Goal: Task Accomplishment & Management: Complete application form

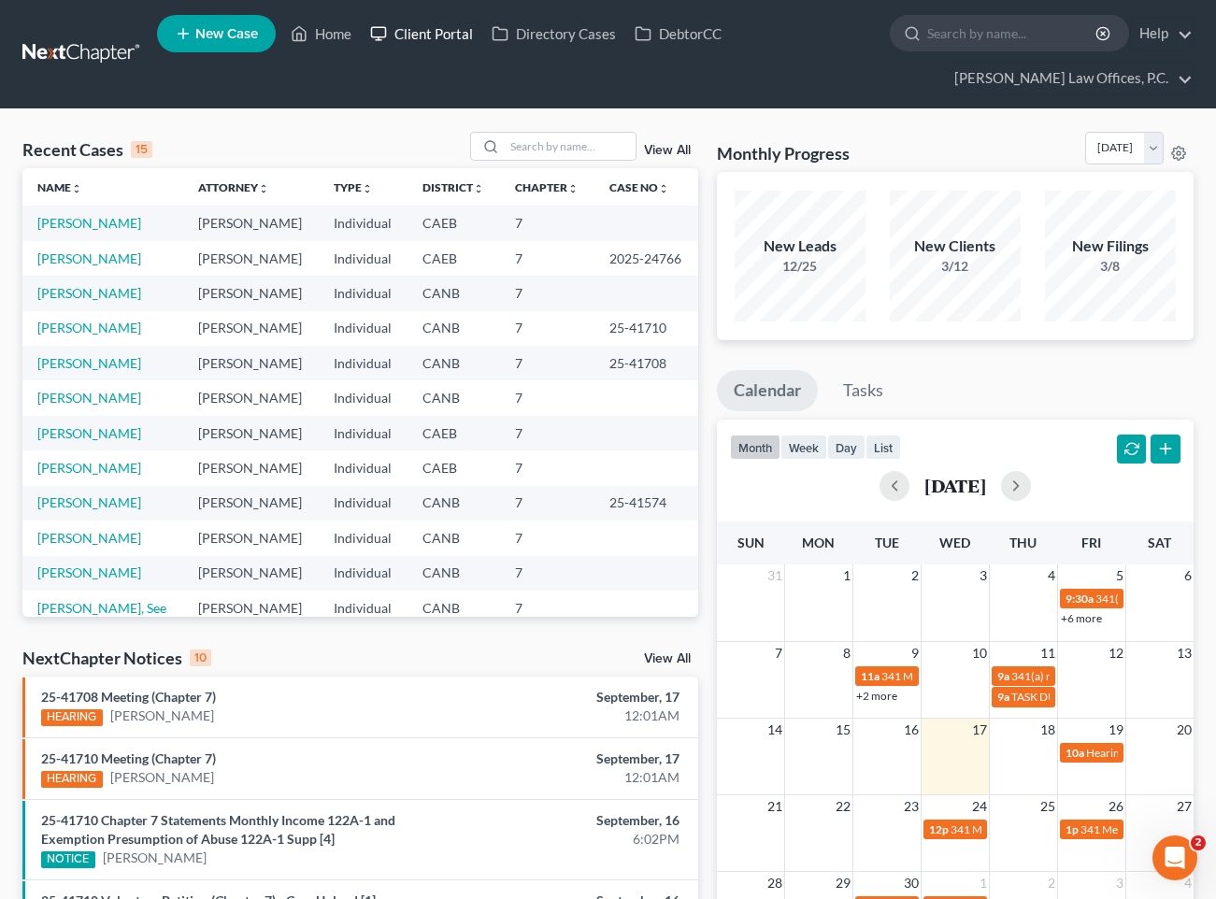
click at [456, 45] on link "Client Portal" at bounding box center [422, 34] width 122 height 34
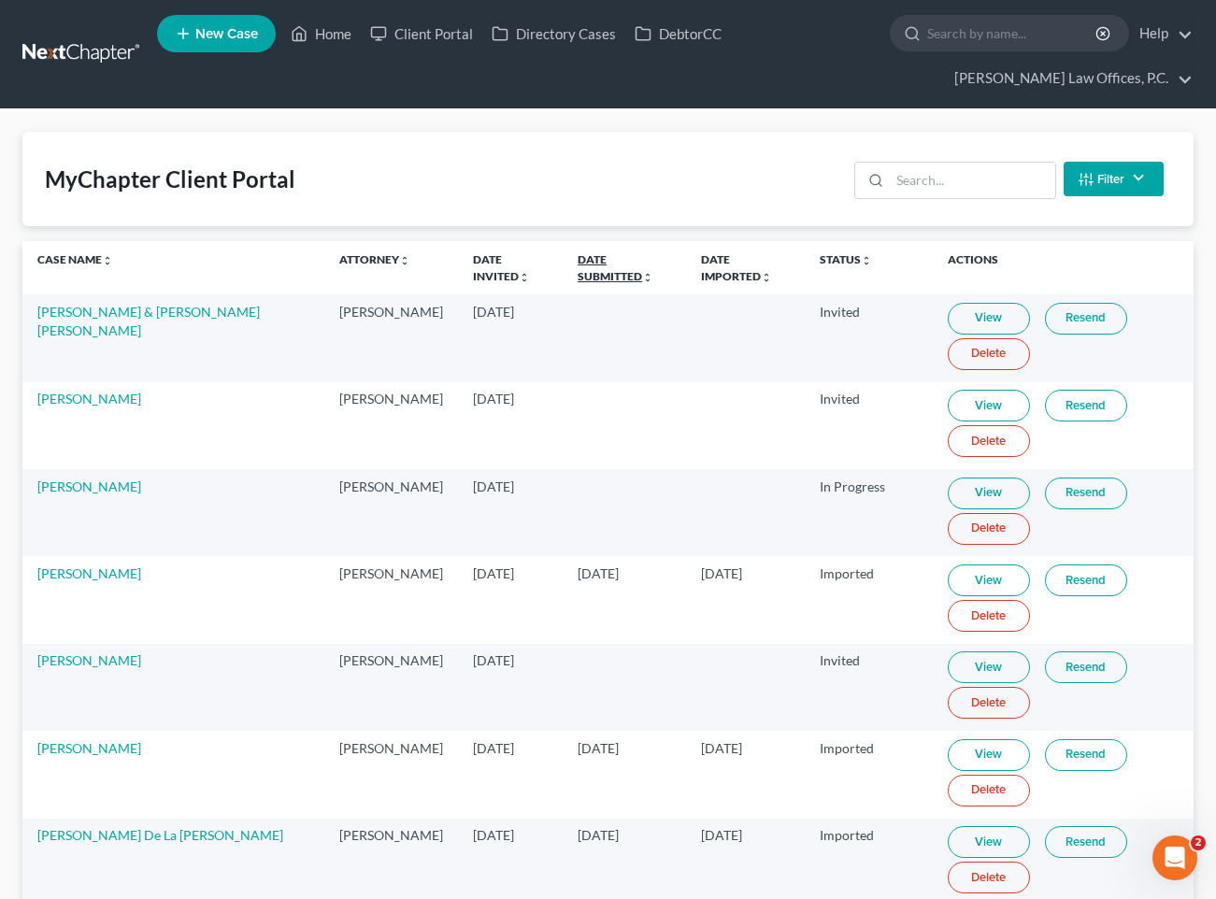
click at [579, 257] on link "Date Submitted unfold_more expand_more expand_less" at bounding box center [616, 267] width 76 height 30
click at [579, 257] on link "Date Submitted unfold_more expand_more expand_less" at bounding box center [617, 267] width 78 height 30
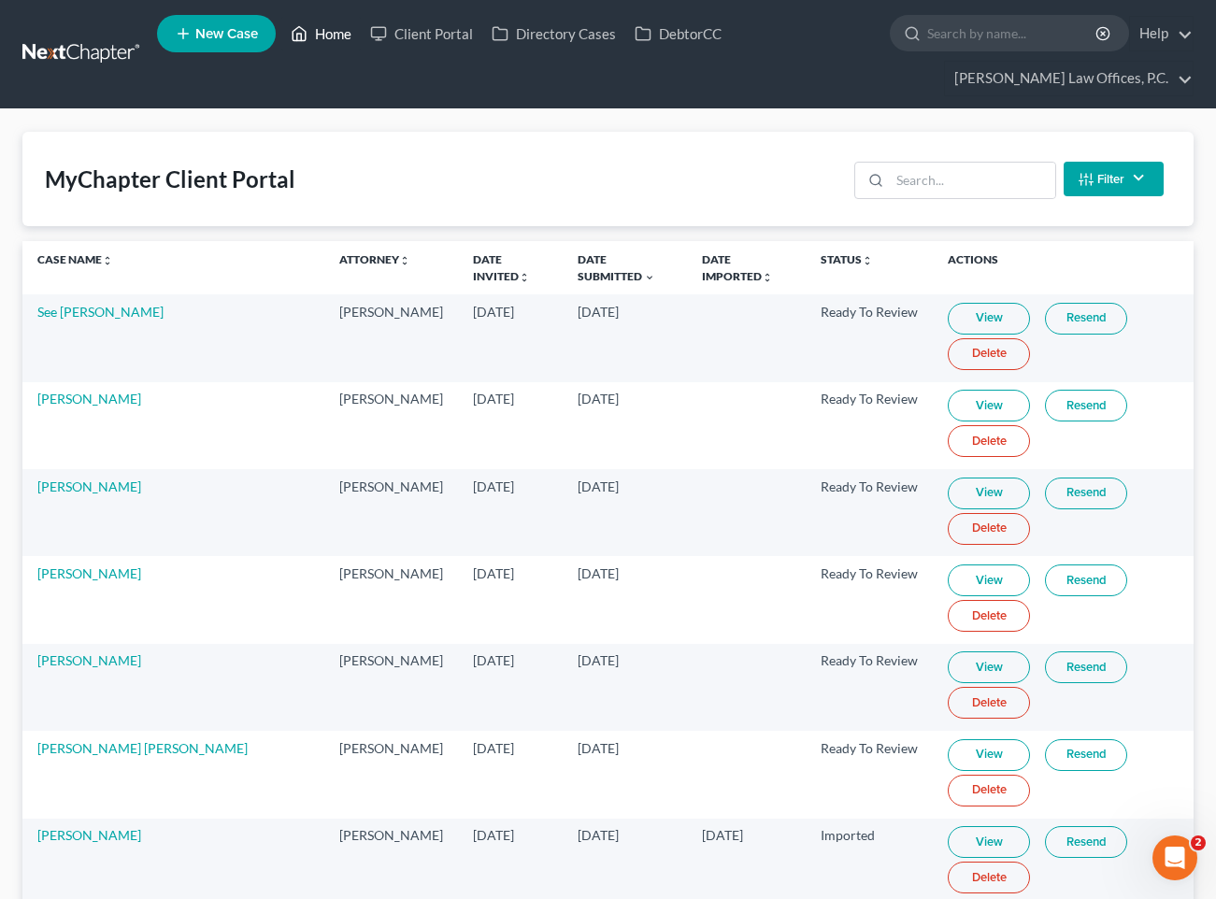
click at [323, 30] on link "Home" at bounding box center [320, 34] width 79 height 34
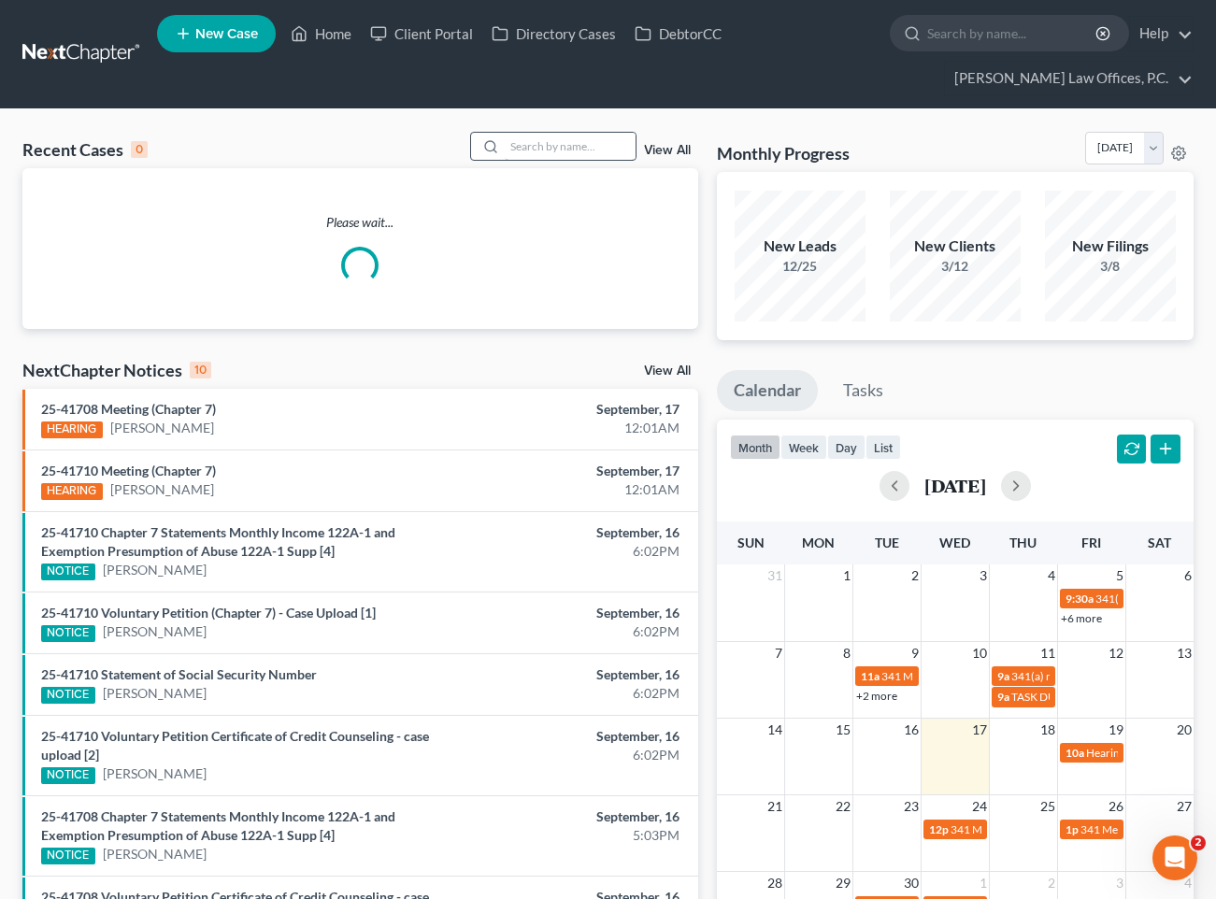
click at [542, 145] on input "search" at bounding box center [570, 146] width 131 height 27
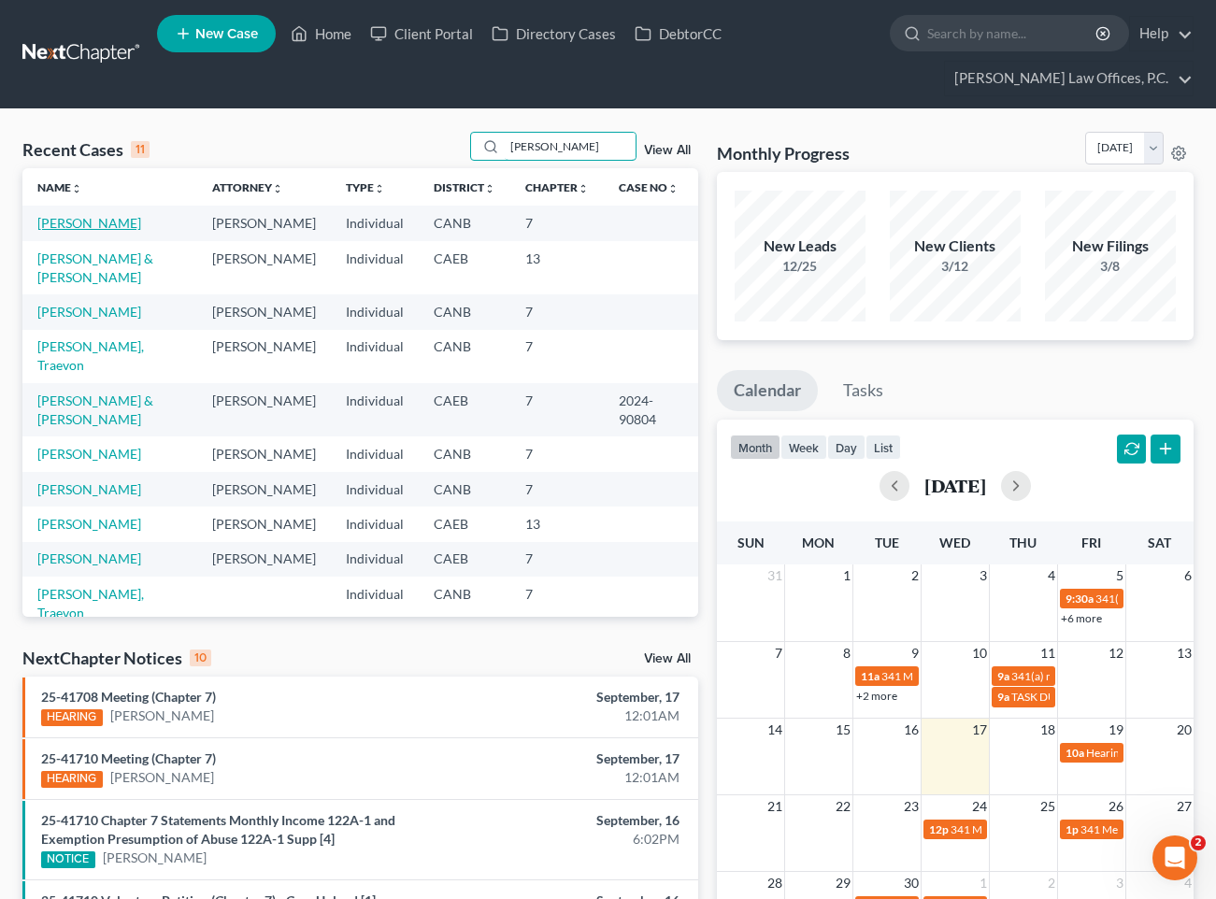
type input "williams"
click at [73, 223] on link "Williams, Byram" at bounding box center [89, 223] width 104 height 16
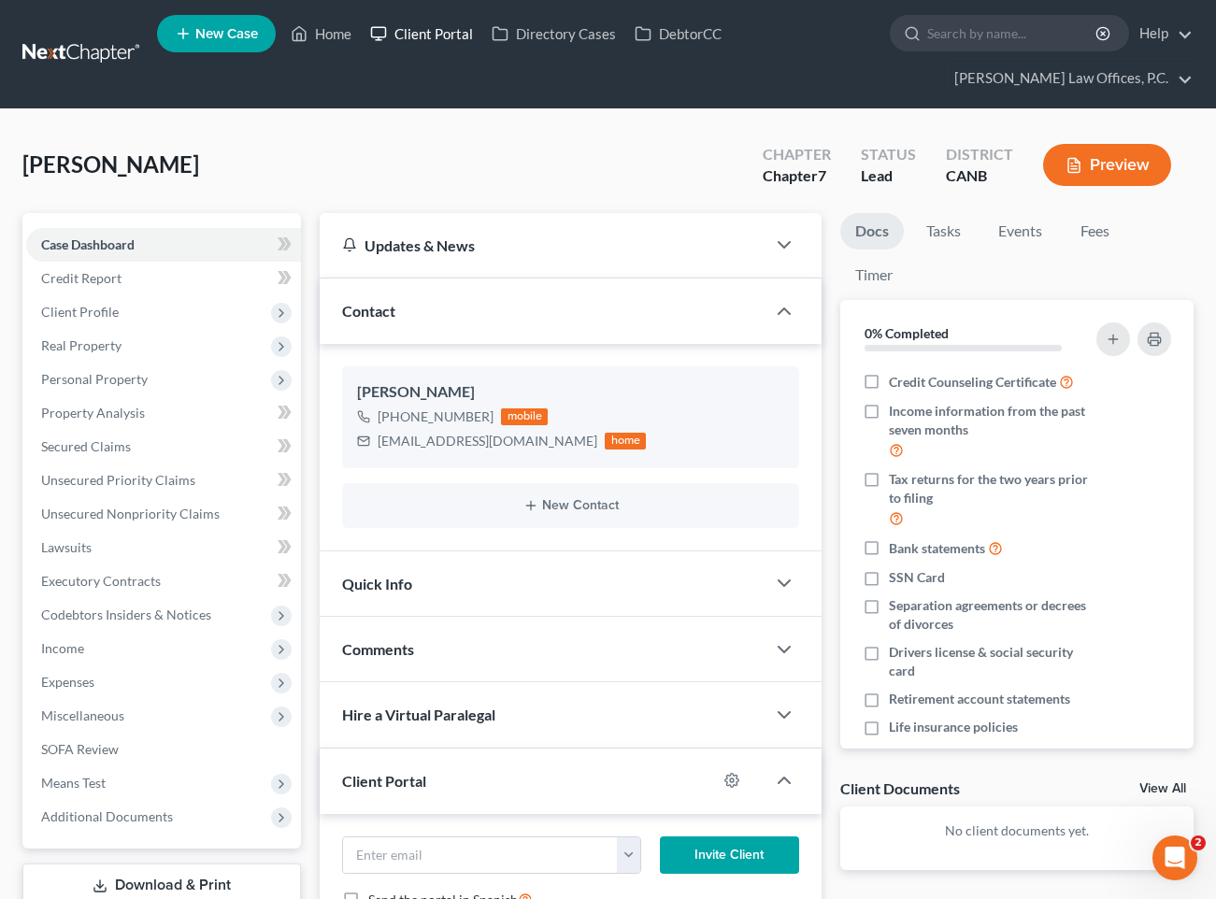
click at [426, 32] on link "Client Portal" at bounding box center [422, 34] width 122 height 34
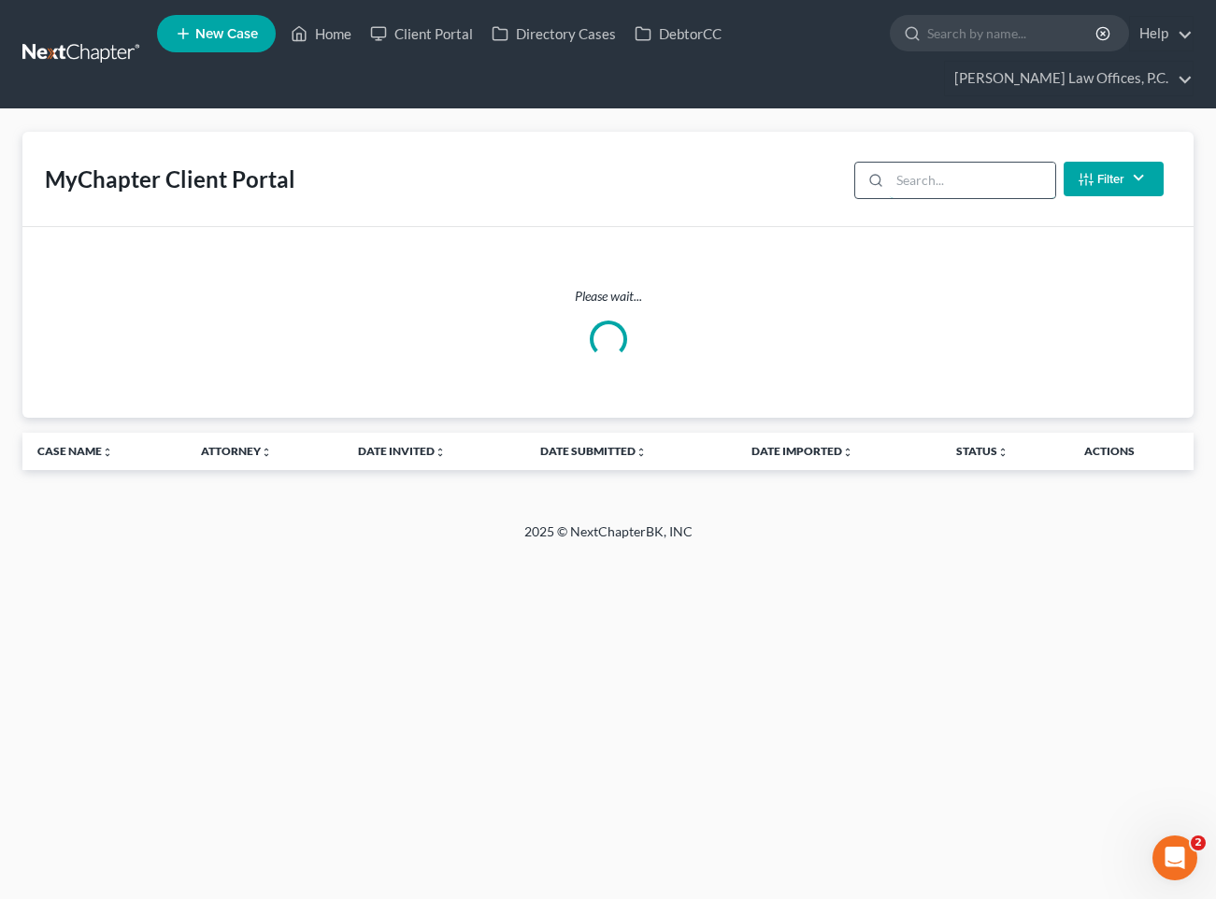
click at [922, 182] on input "search" at bounding box center [972, 181] width 165 height 36
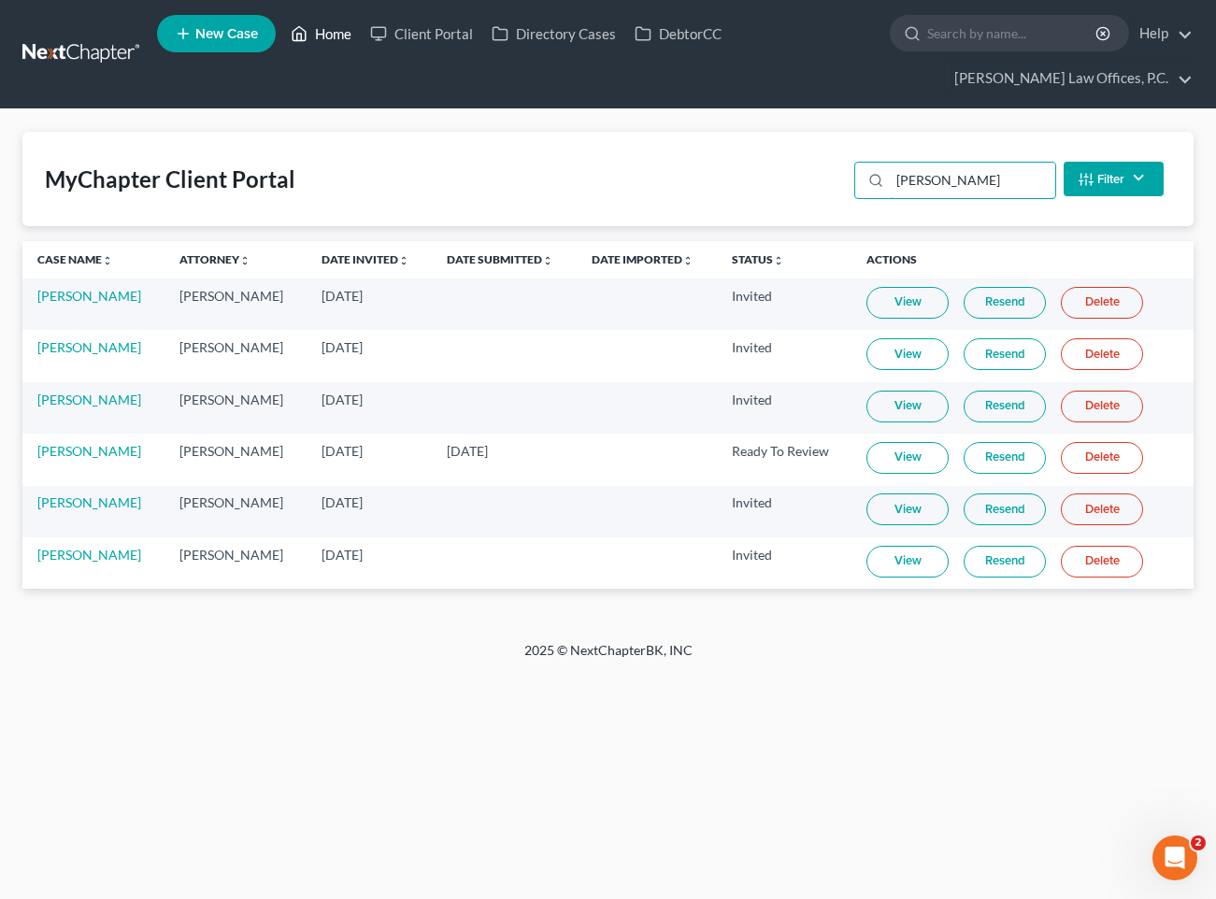
type input "williams"
click at [338, 36] on link "Home" at bounding box center [320, 34] width 79 height 34
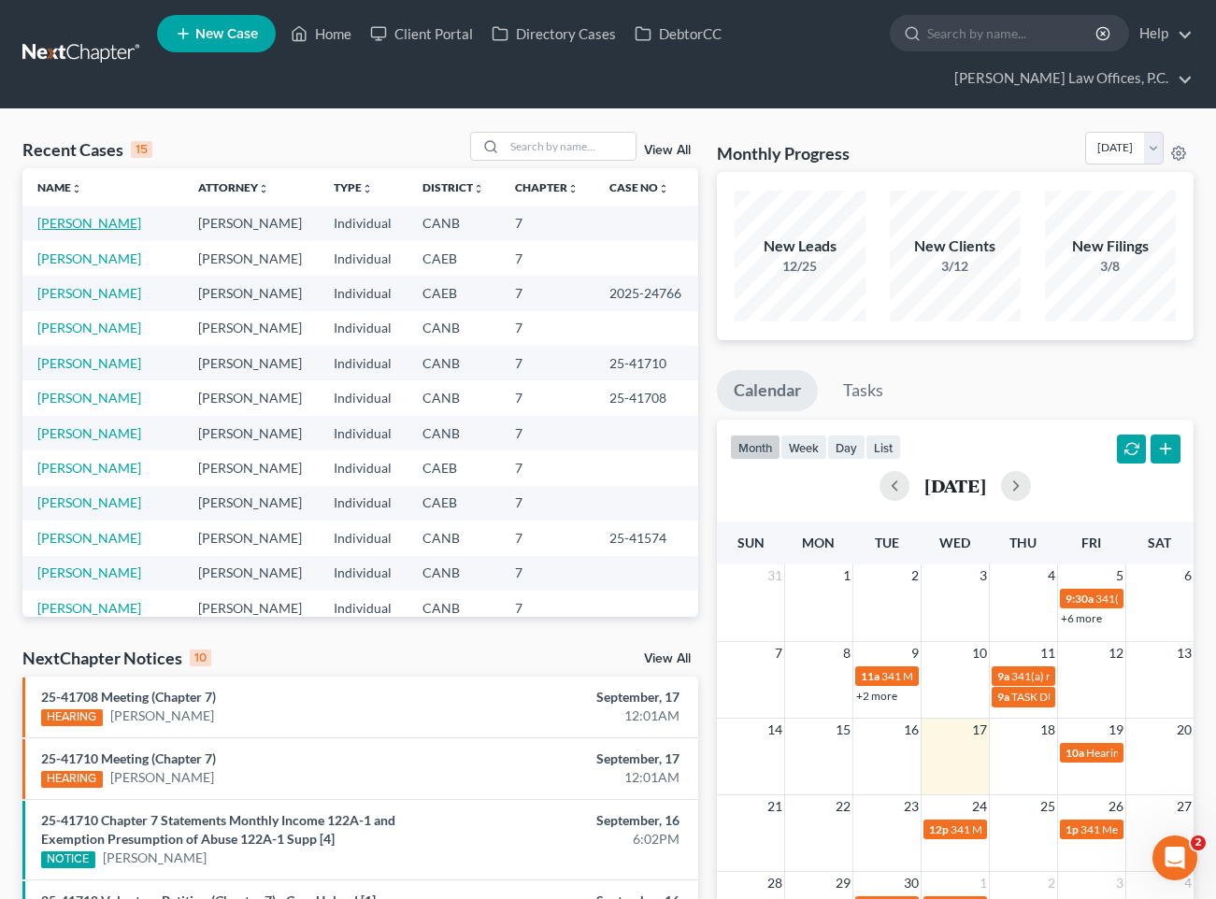
click at [97, 224] on link "Williams, Byram" at bounding box center [89, 223] width 104 height 16
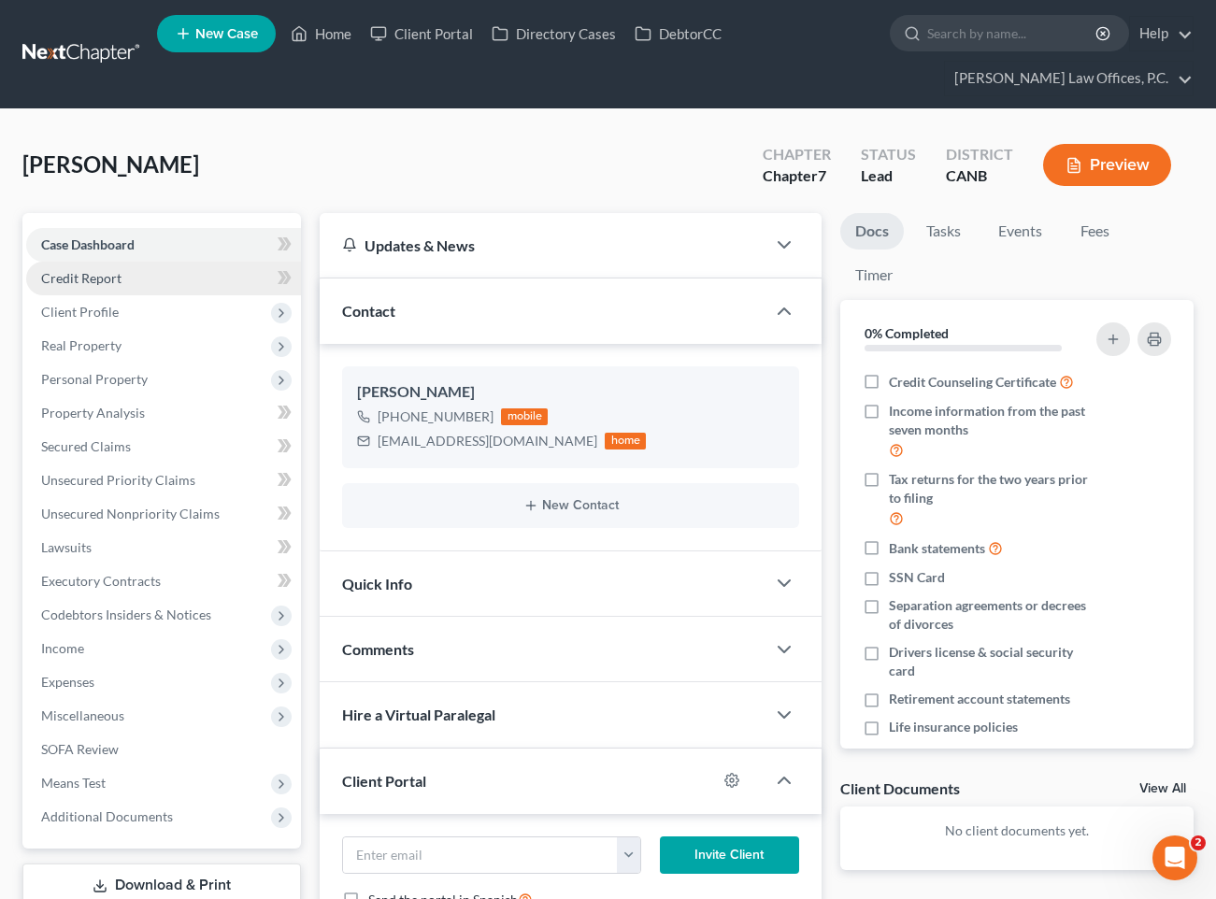
click at [122, 275] on link "Credit Report" at bounding box center [163, 279] width 275 height 34
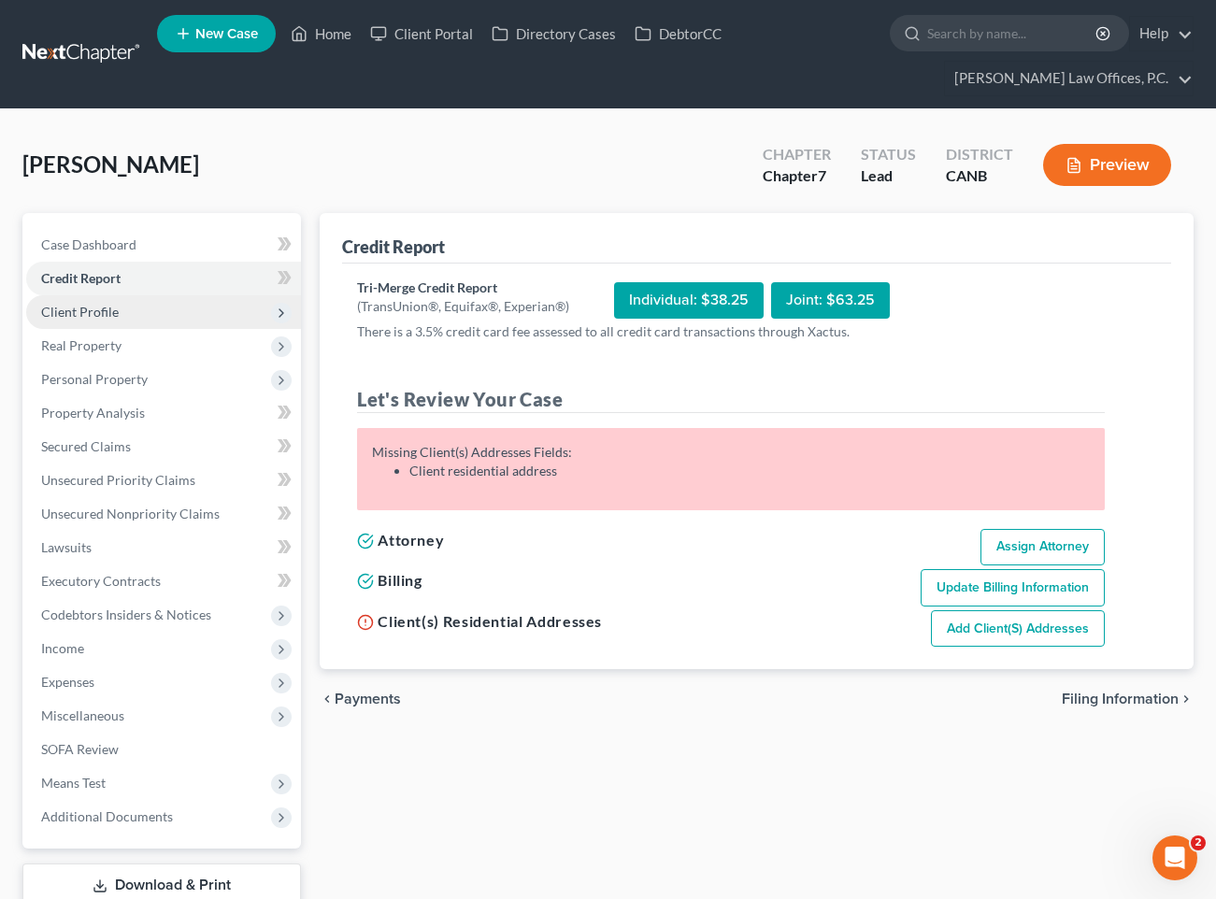
click at [149, 319] on span "Client Profile" at bounding box center [163, 312] width 275 height 34
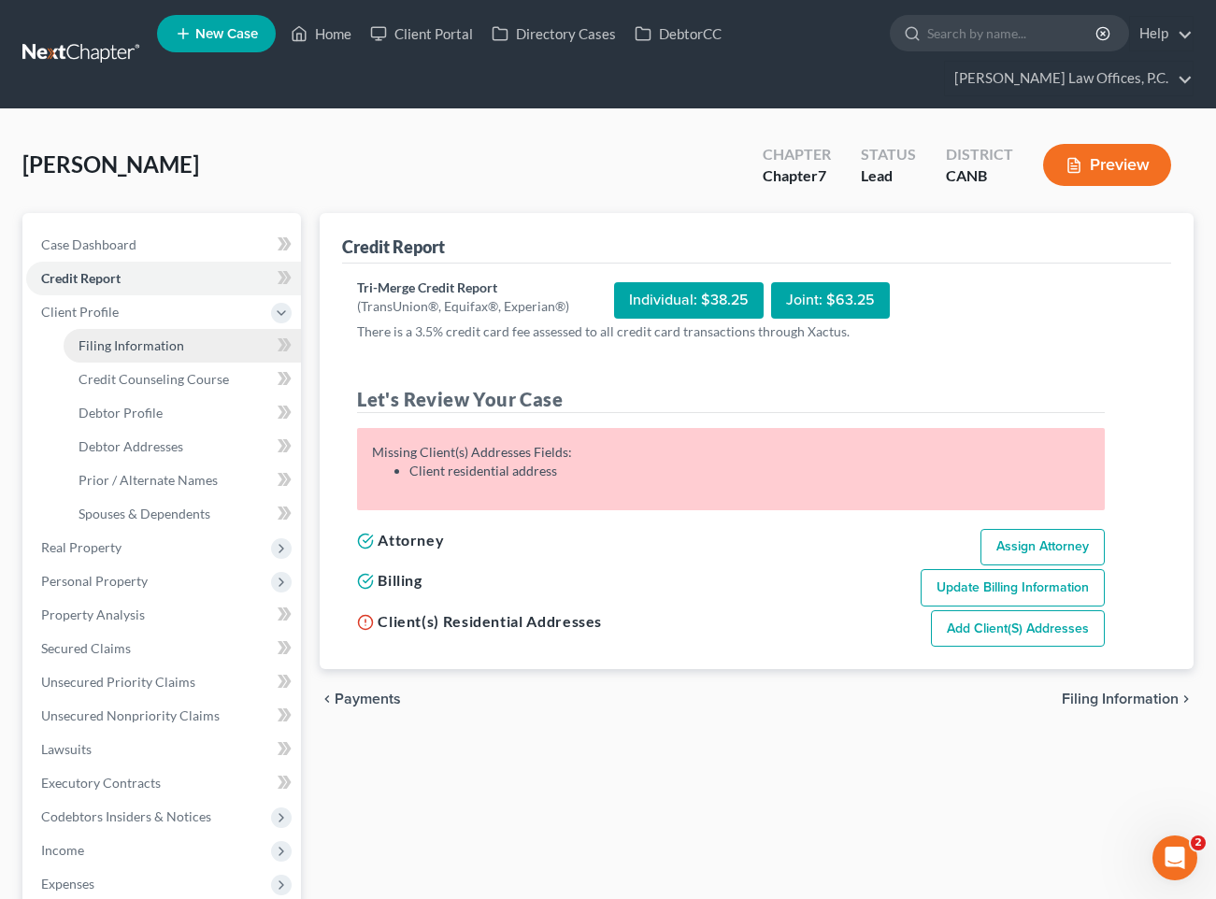
click at [181, 338] on link "Filing Information" at bounding box center [182, 346] width 237 height 34
select select "1"
select select "0"
select select "4"
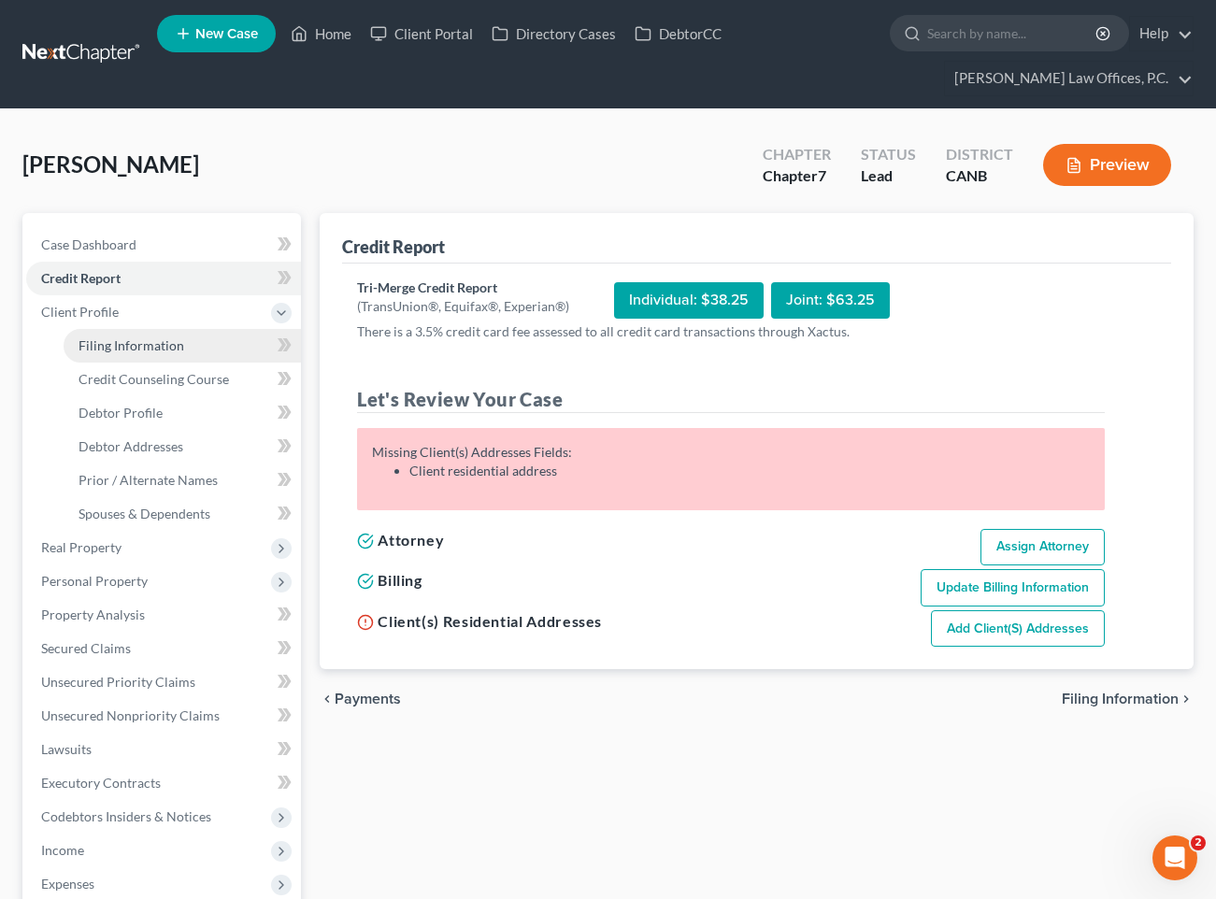
select select "0"
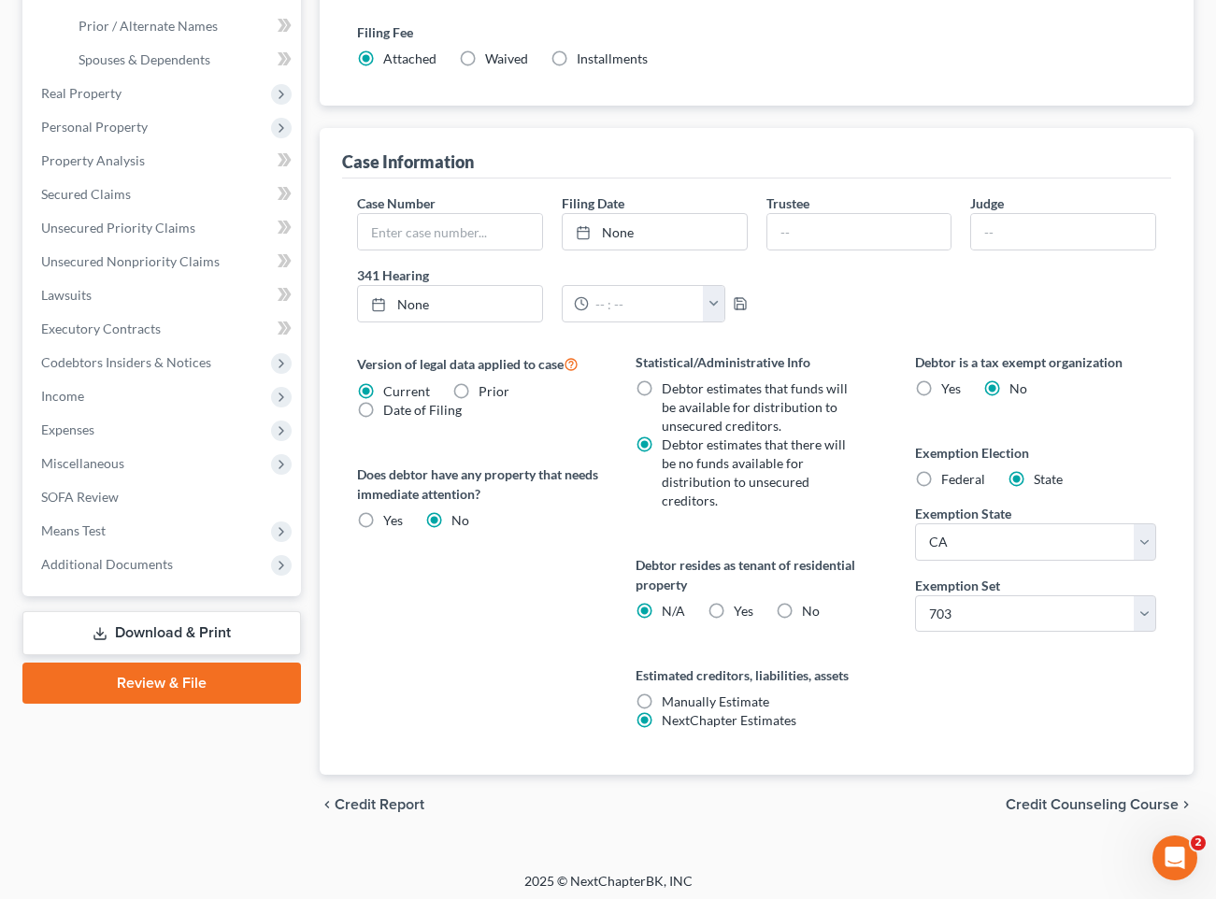
scroll to position [460, 0]
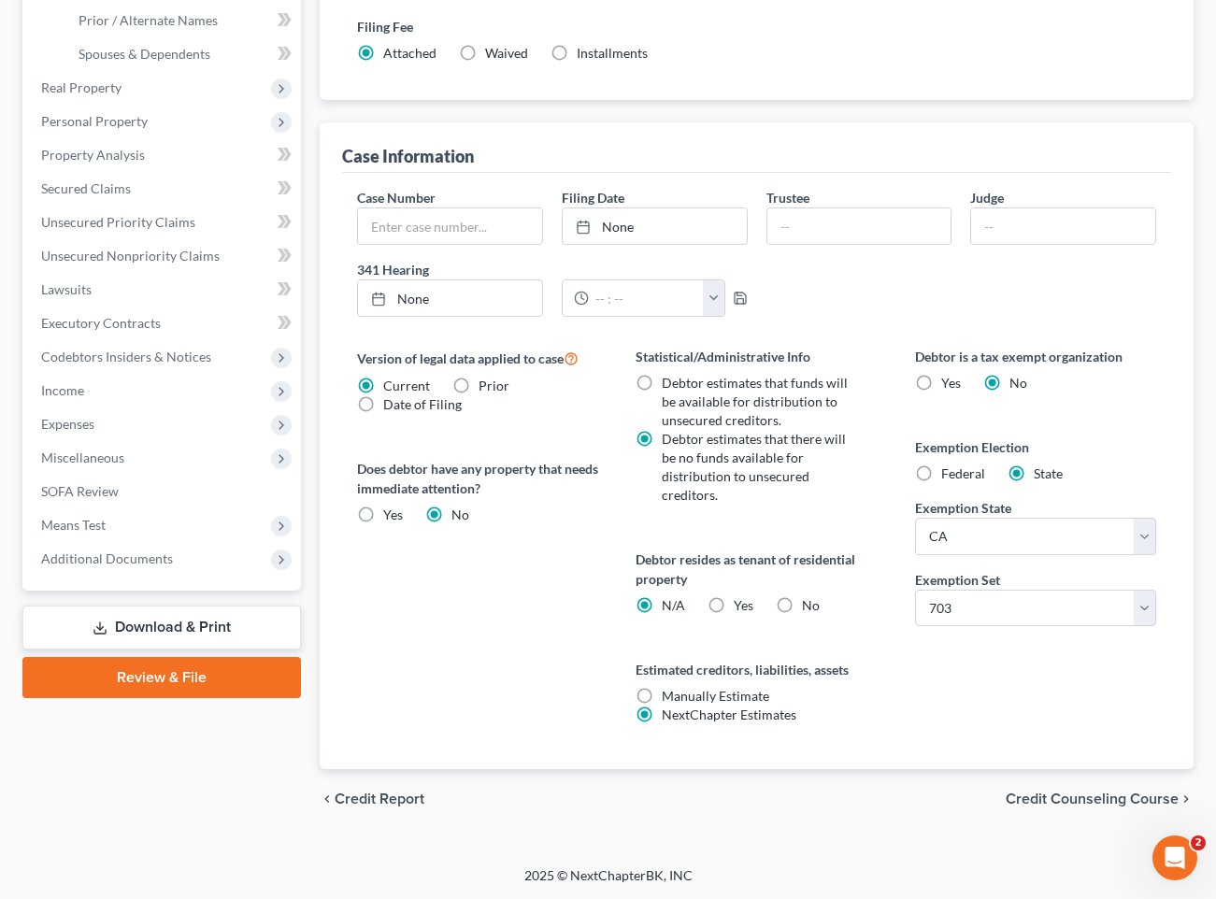
click at [802, 605] on label "No" at bounding box center [811, 606] width 18 height 19
click at [810, 605] on input "No" at bounding box center [816, 603] width 12 height 12
radio input "true"
radio input "false"
click at [987, 619] on select "Select 703 704" at bounding box center [1035, 608] width 241 height 37
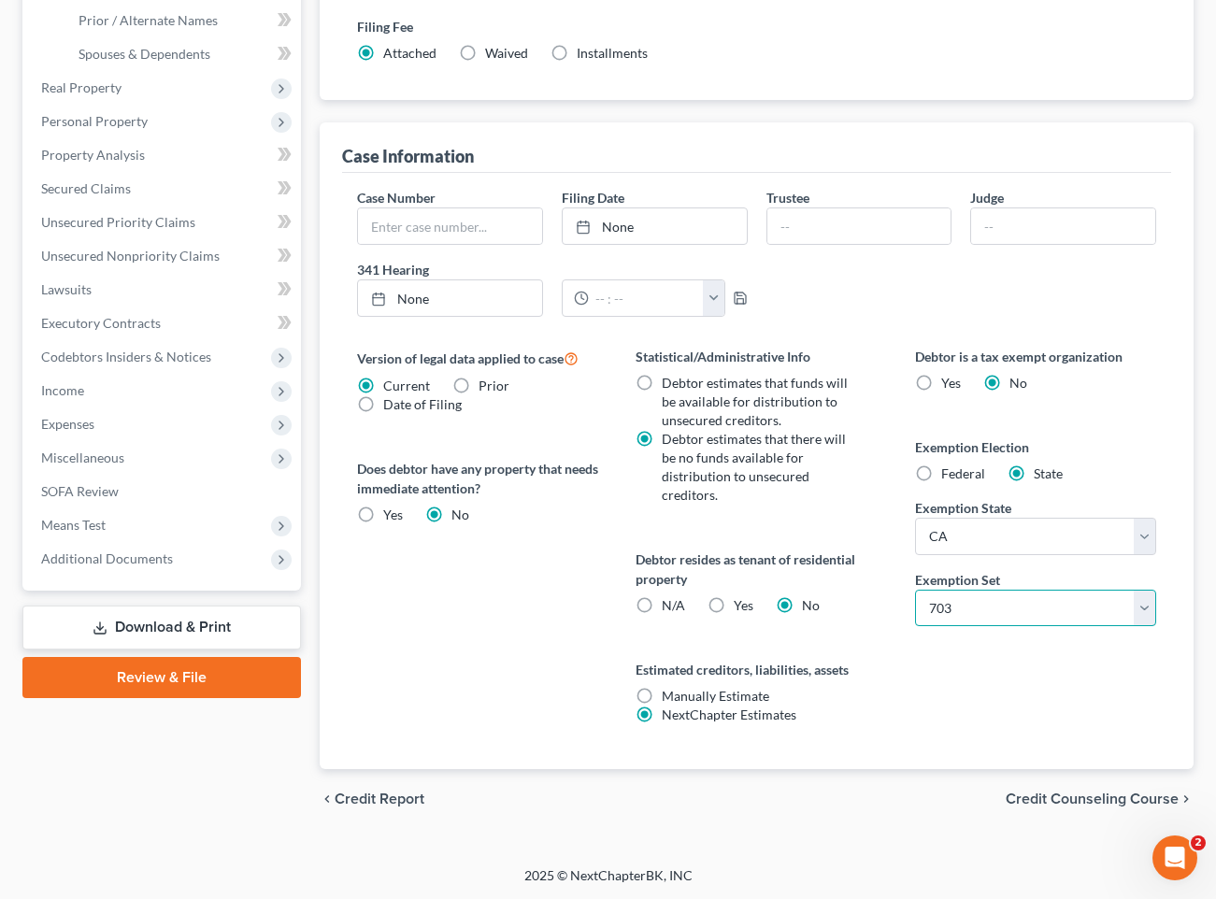
select select "1"
click at [494, 635] on div "Version of legal data applied to case Current Prior Date of Filing Legal data v…" at bounding box center [477, 558] width 279 height 423
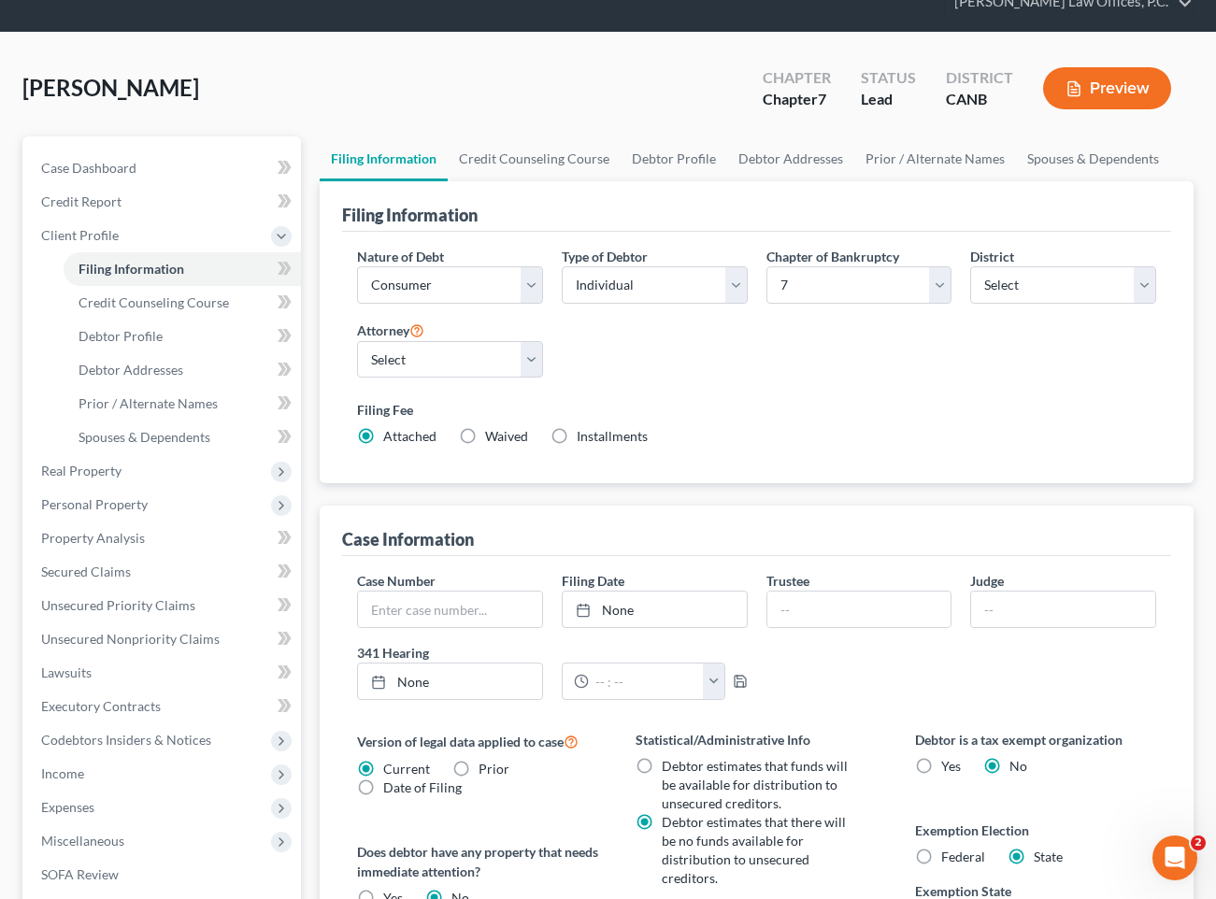
scroll to position [57, 0]
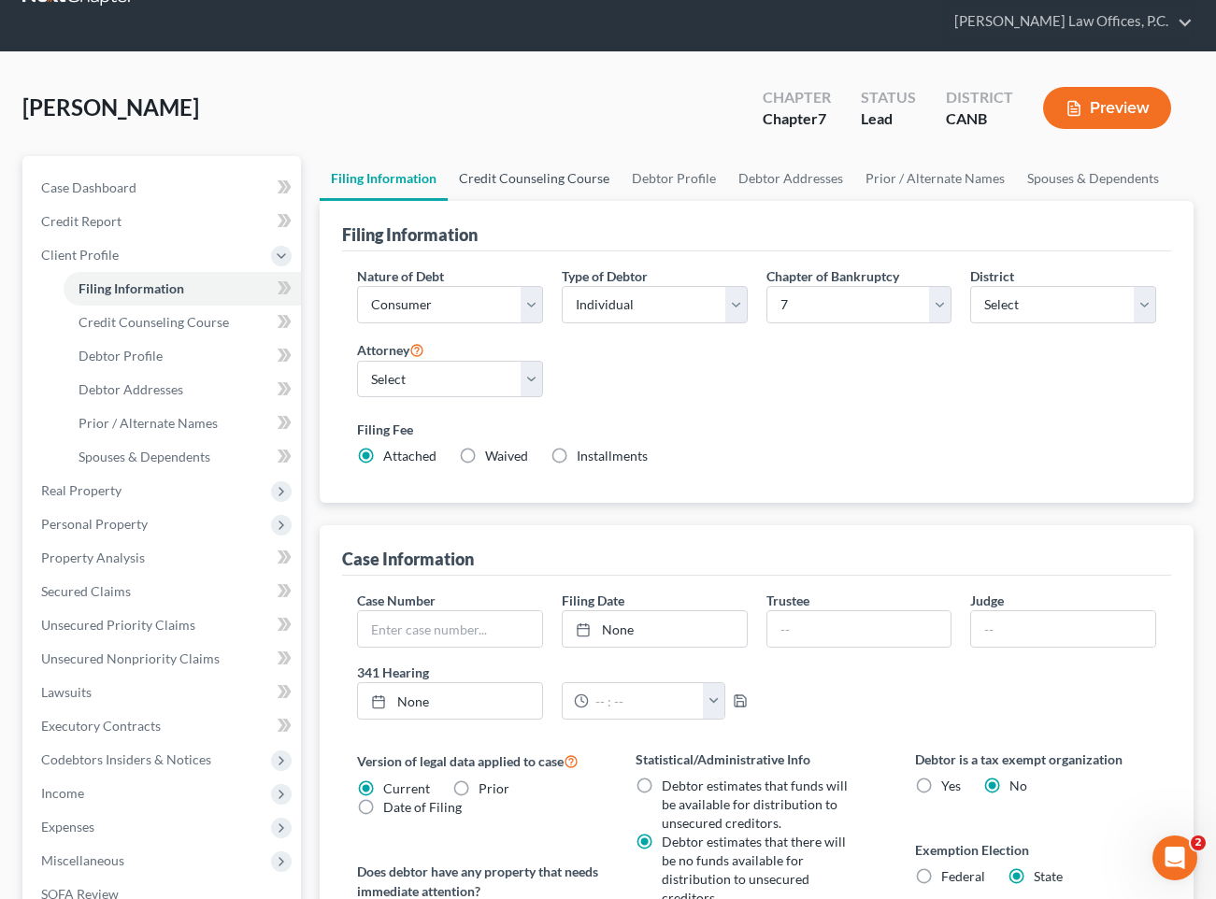
click at [563, 194] on link "Credit Counseling Course" at bounding box center [534, 178] width 173 height 45
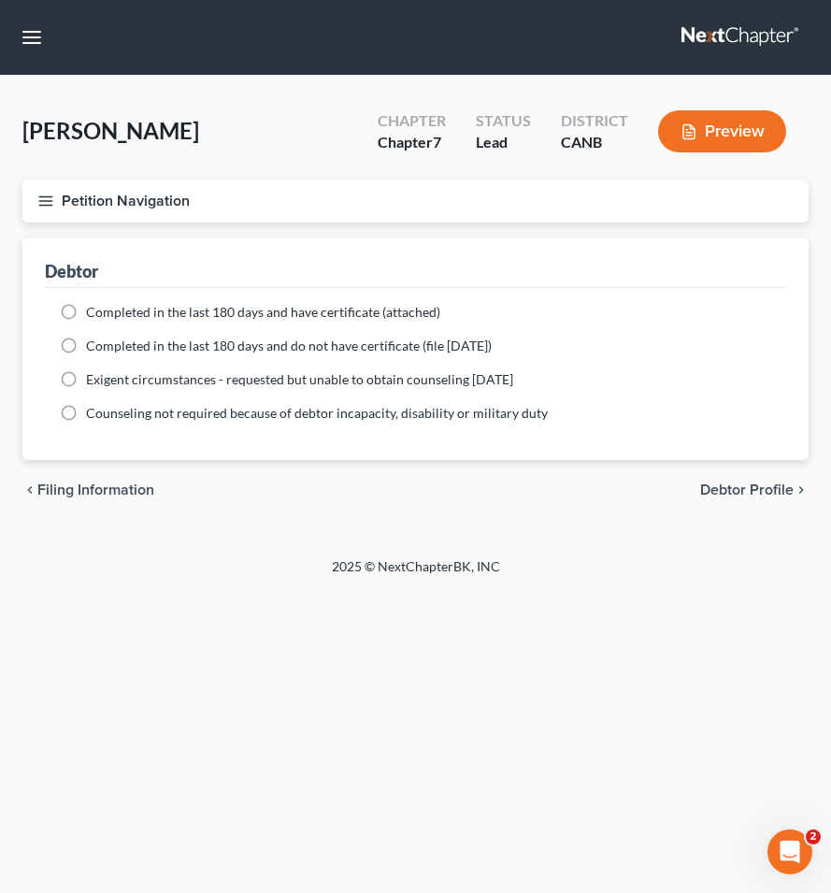
click at [732, 486] on span "Debtor Profile" at bounding box center [746, 489] width 93 height 15
select select "0"
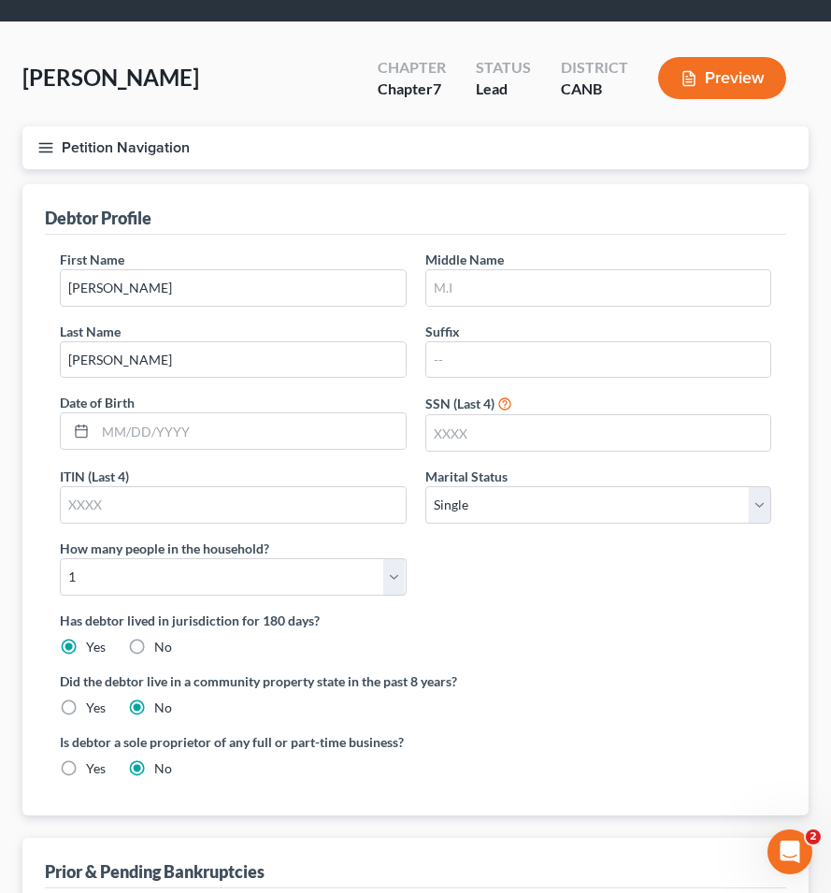
scroll to position [56, 0]
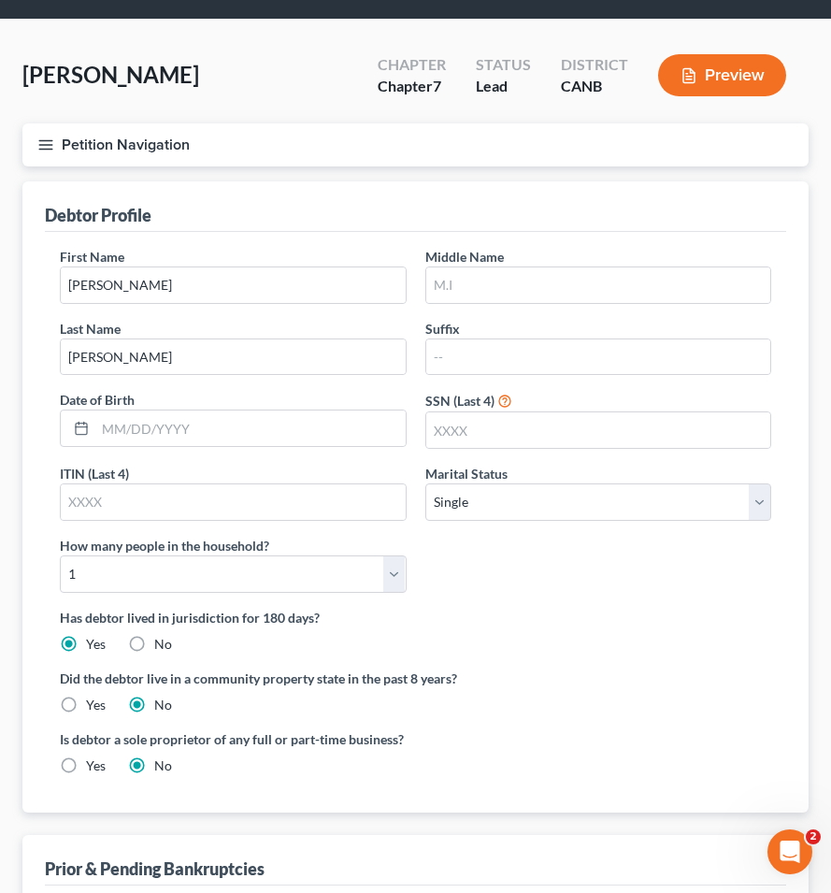
click at [86, 698] on label "Yes" at bounding box center [96, 705] width 20 height 19
click at [93, 698] on input "Yes" at bounding box center [99, 702] width 12 height 12
radio input "true"
radio input "false"
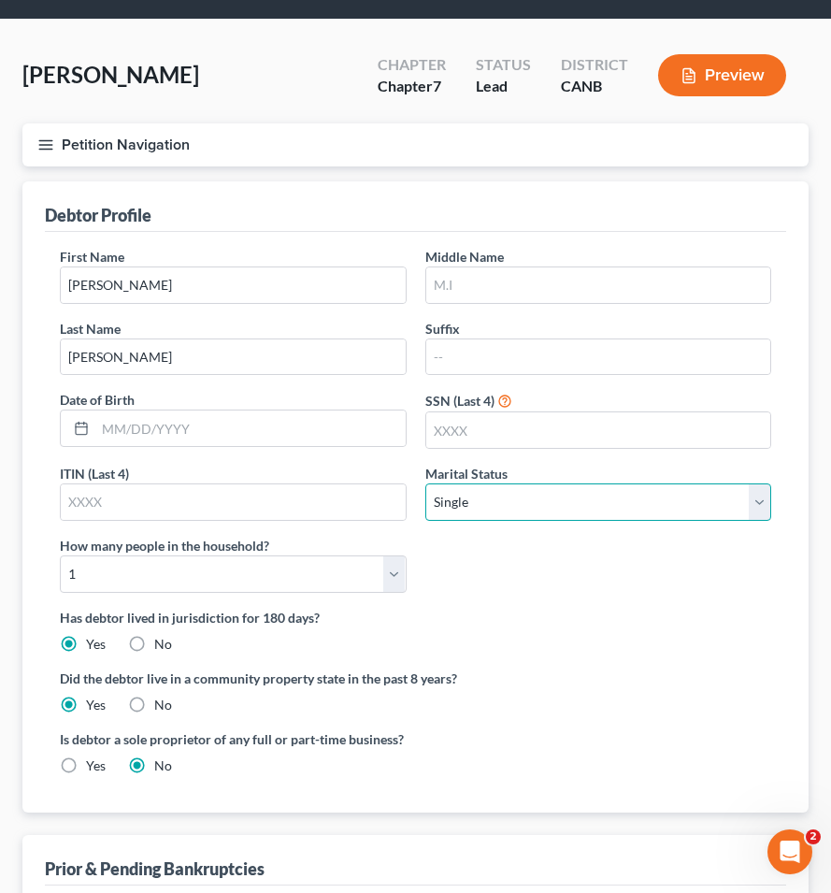
click at [479, 507] on select "Select Single Married Separated Divorced Widowed" at bounding box center [598, 501] width 347 height 37
select select "4"
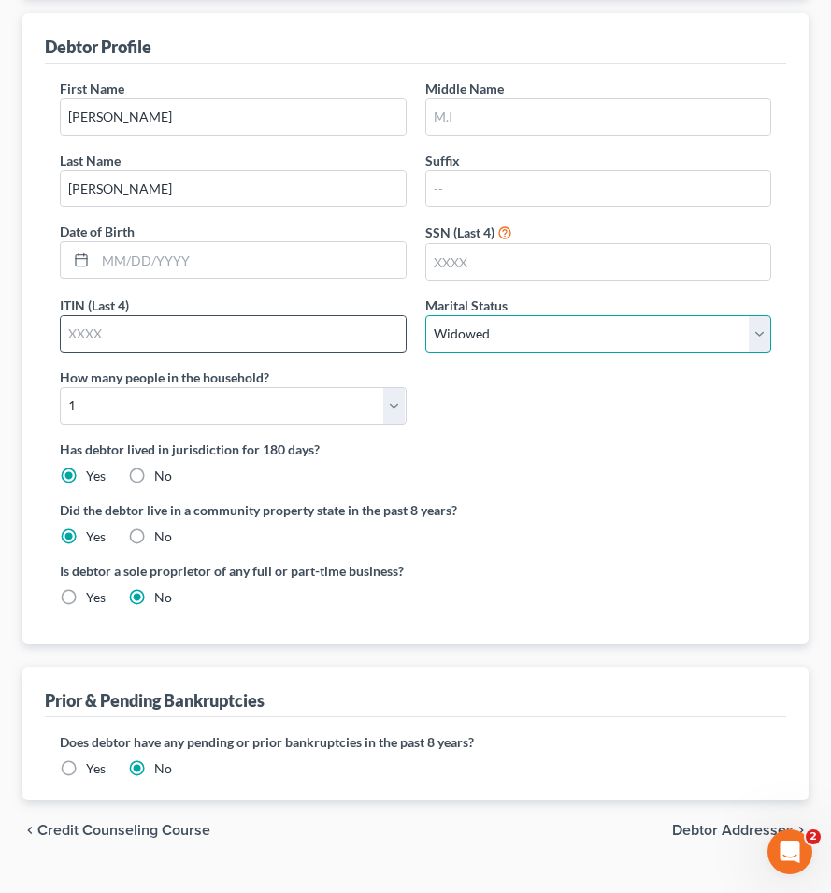
scroll to position [261, 0]
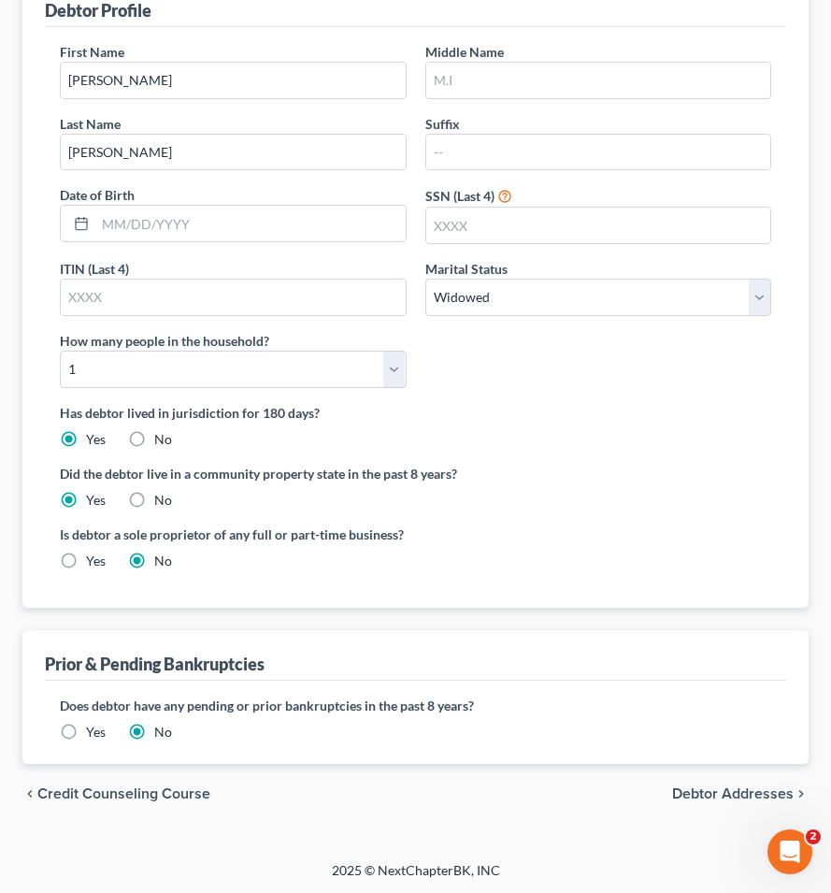
click at [704, 792] on span "Debtor Addresses" at bounding box center [733, 793] width 122 height 15
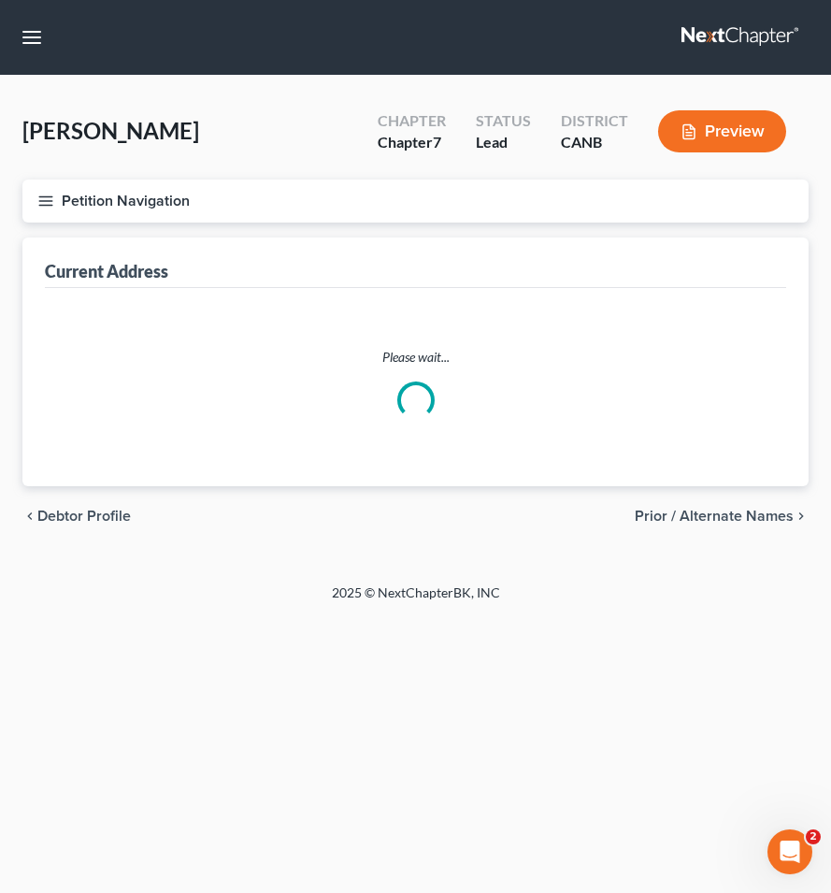
select select "0"
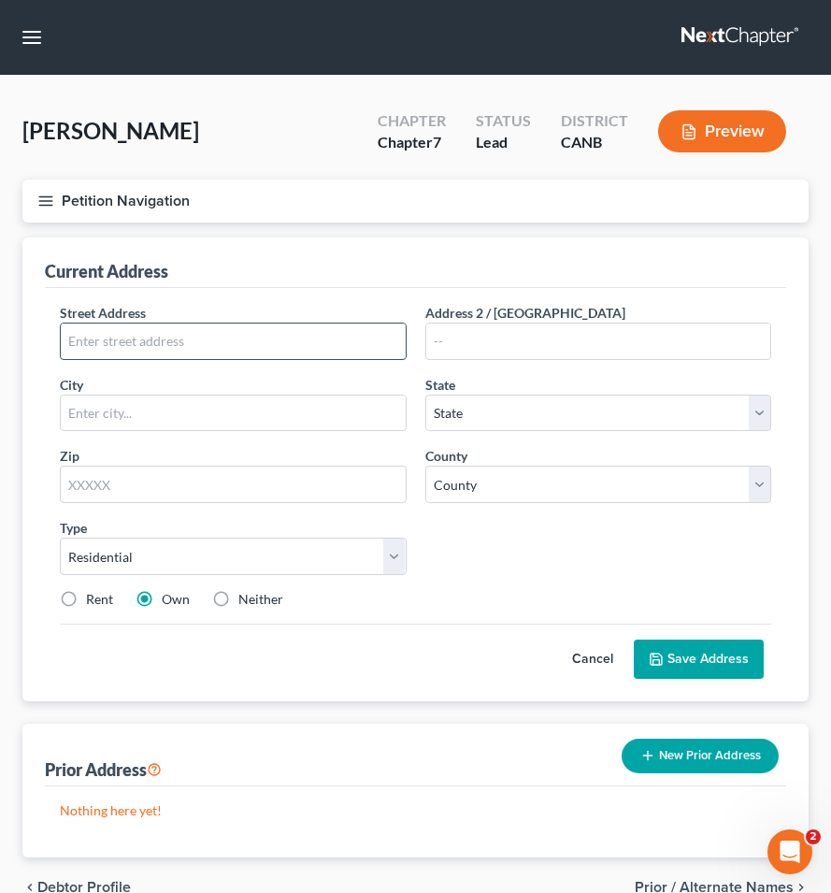
click at [272, 343] on input "text" at bounding box center [233, 342] width 345 height 36
paste input "1653 GEARY ROAD"
click at [114, 347] on input "1653 GEARY ROAD" at bounding box center [233, 342] width 345 height 36
click at [163, 338] on input "1653 Geary ROAD" at bounding box center [233, 342] width 345 height 36
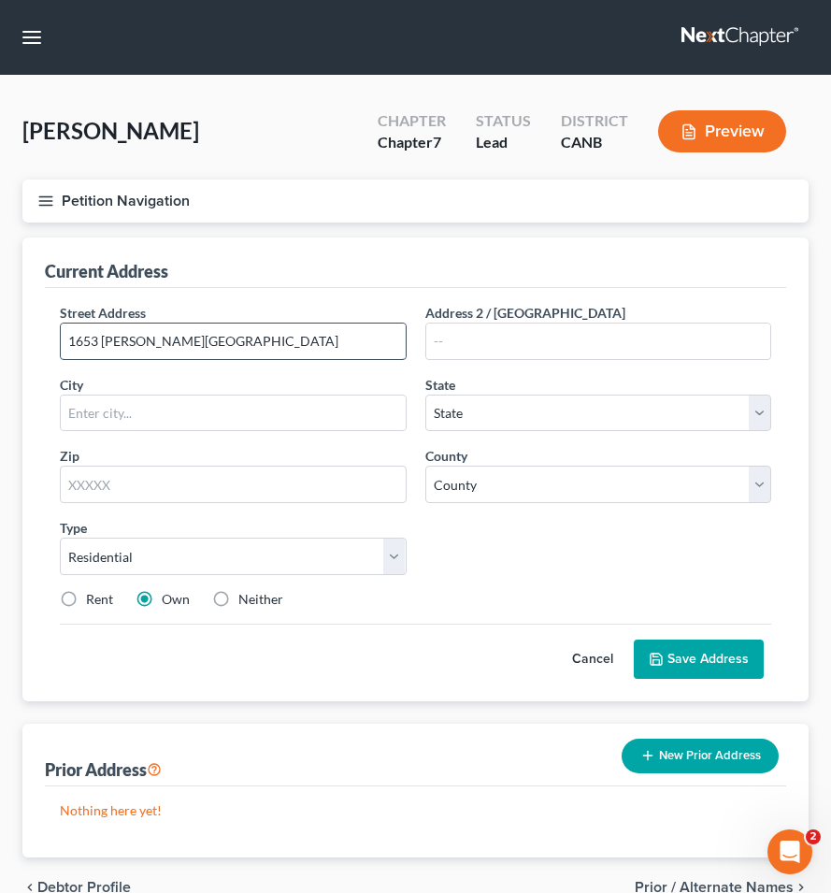
click at [163, 338] on input "1653 Geary ROAD" at bounding box center [233, 342] width 345 height 36
type input "1653 Geary Road"
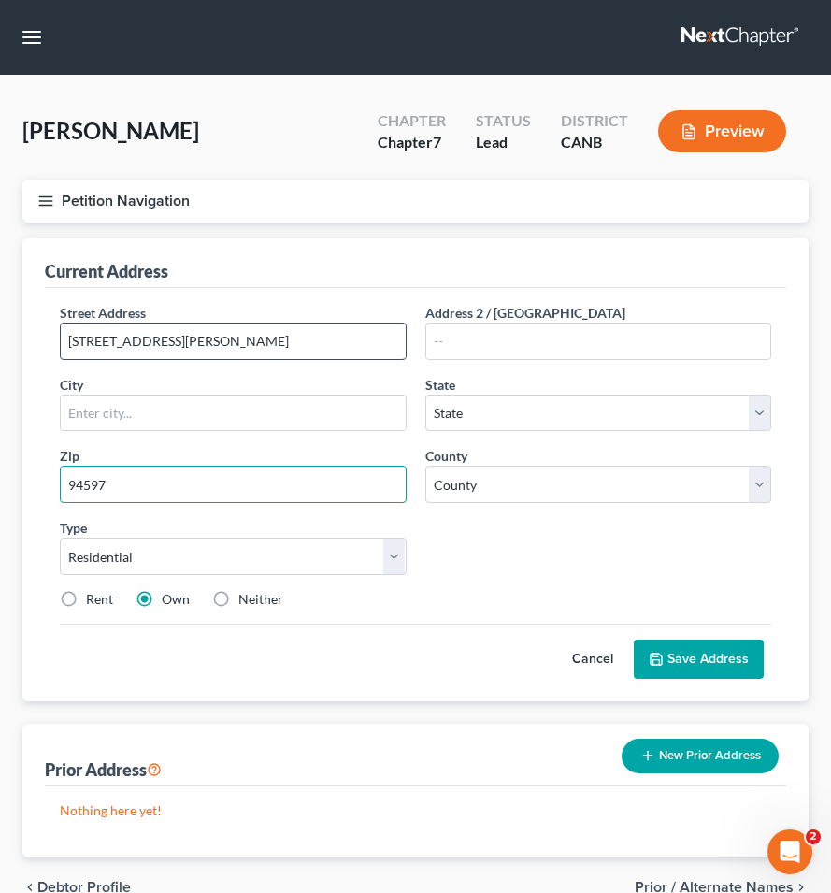
type input "94597"
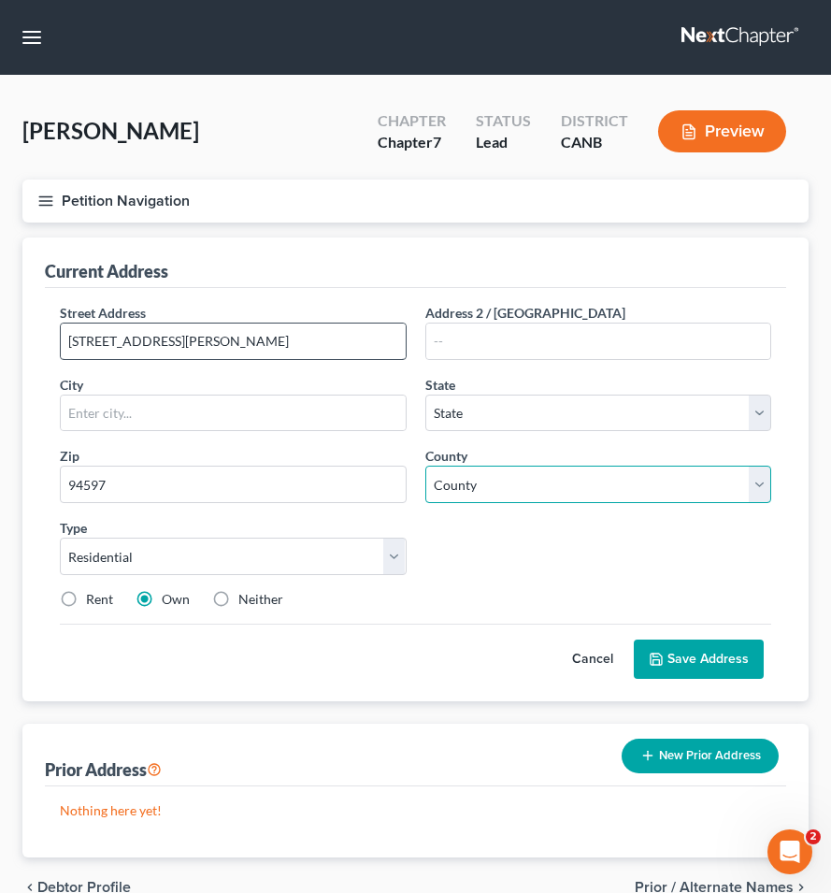
type input "Walnut Creek"
select select "4"
click at [510, 472] on select "County Alameda County Alpine County Amador County Butte County Calaveras County…" at bounding box center [598, 484] width 347 height 37
select select "6"
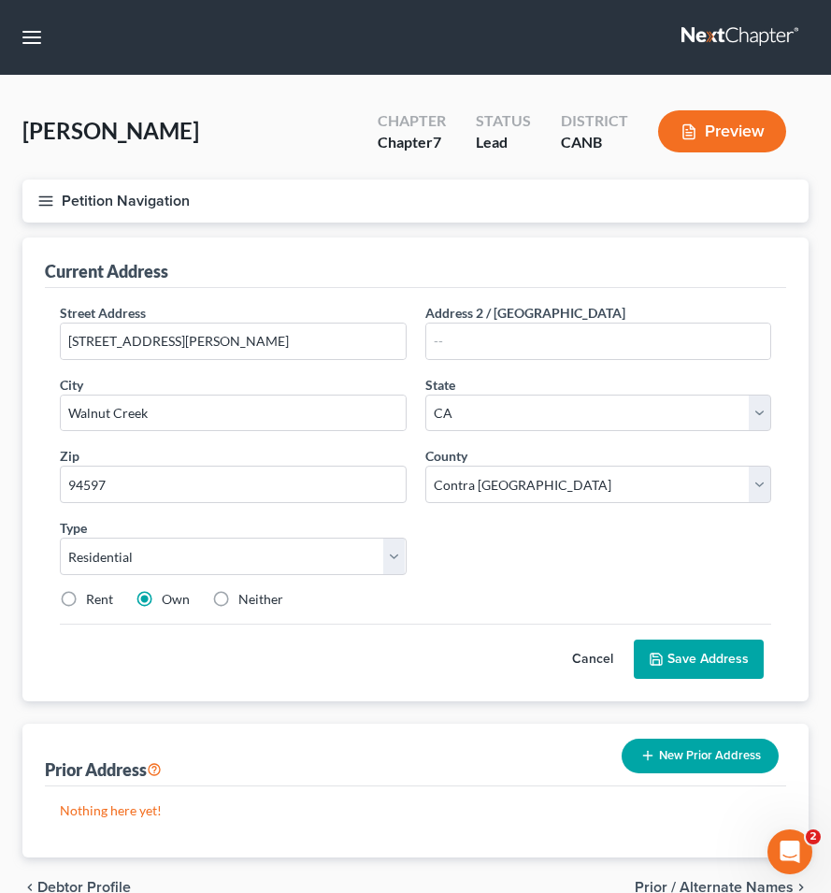
click at [668, 655] on button "Save Address" at bounding box center [699, 659] width 130 height 39
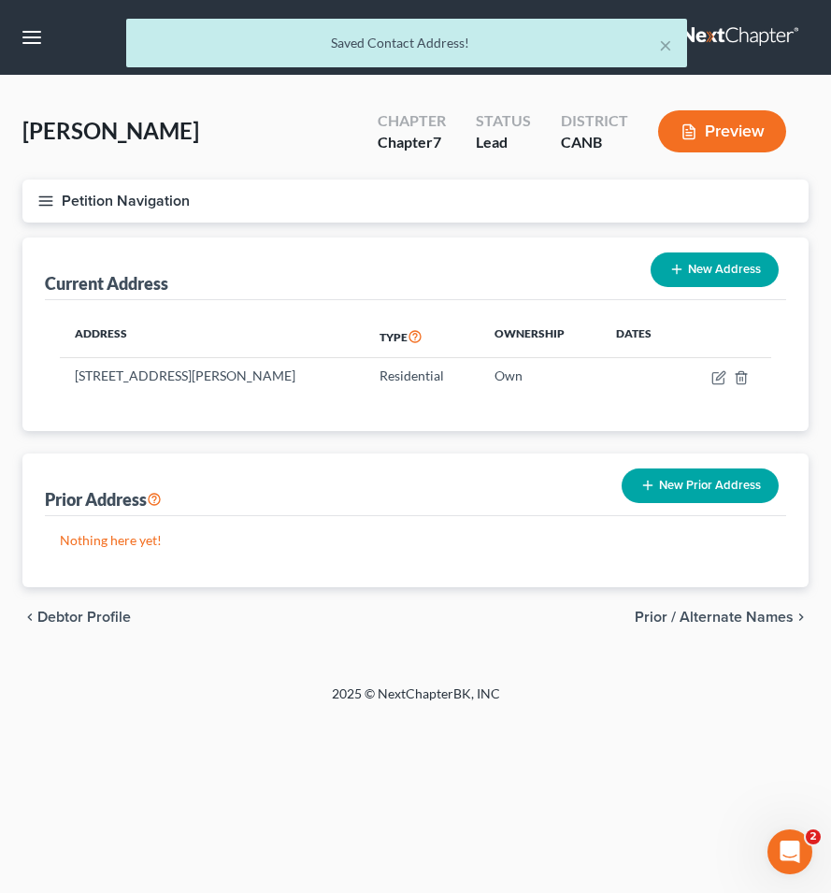
click at [715, 617] on span "Prior / Alternate Names" at bounding box center [714, 617] width 159 height 15
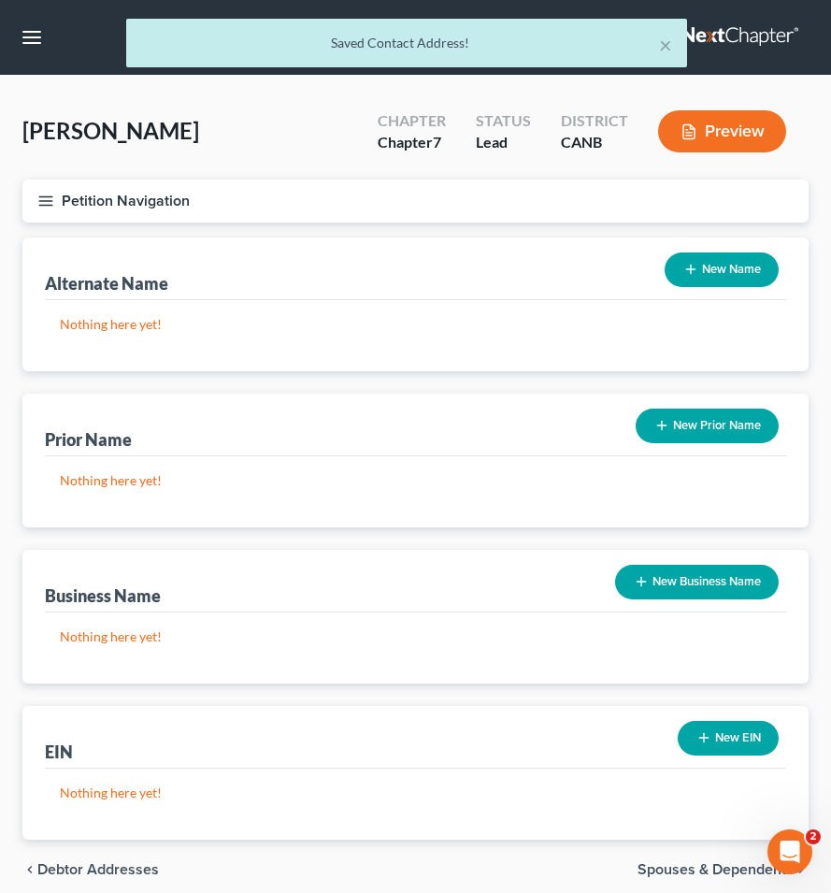
scroll to position [77, 0]
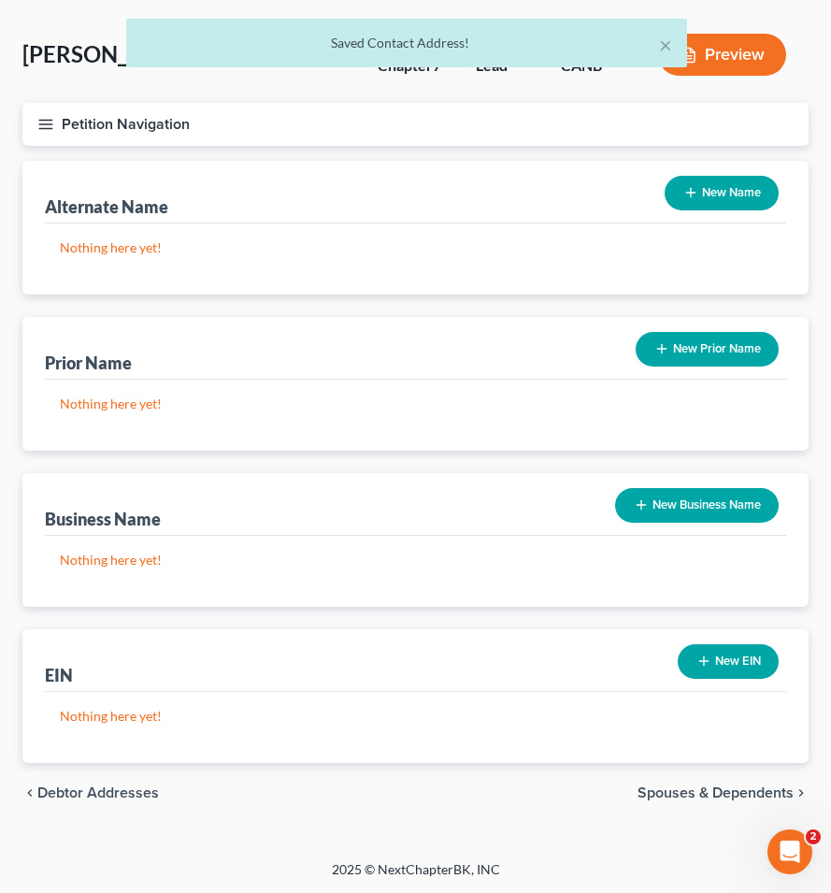
click at [670, 792] on span "Spouses & Dependents" at bounding box center [716, 792] width 156 height 15
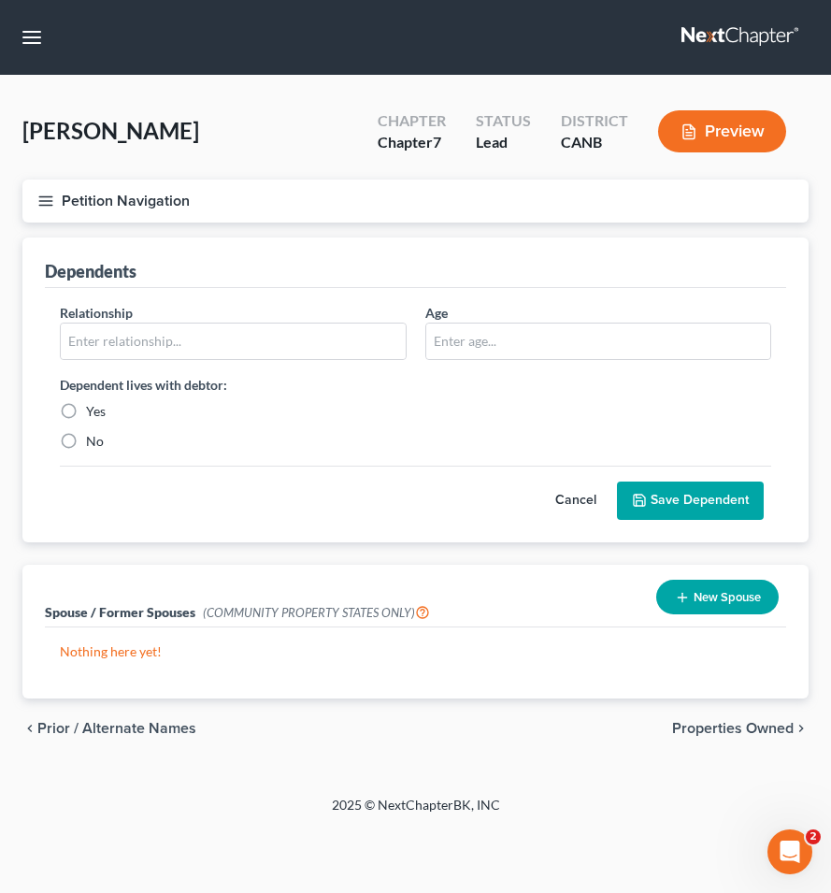
click at [86, 439] on label "No" at bounding box center [95, 441] width 18 height 19
click at [93, 439] on input "No" at bounding box center [99, 438] width 12 height 12
radio input "true"
click at [86, 439] on label "No" at bounding box center [95, 441] width 18 height 19
click at [93, 439] on input "No" at bounding box center [99, 438] width 12 height 12
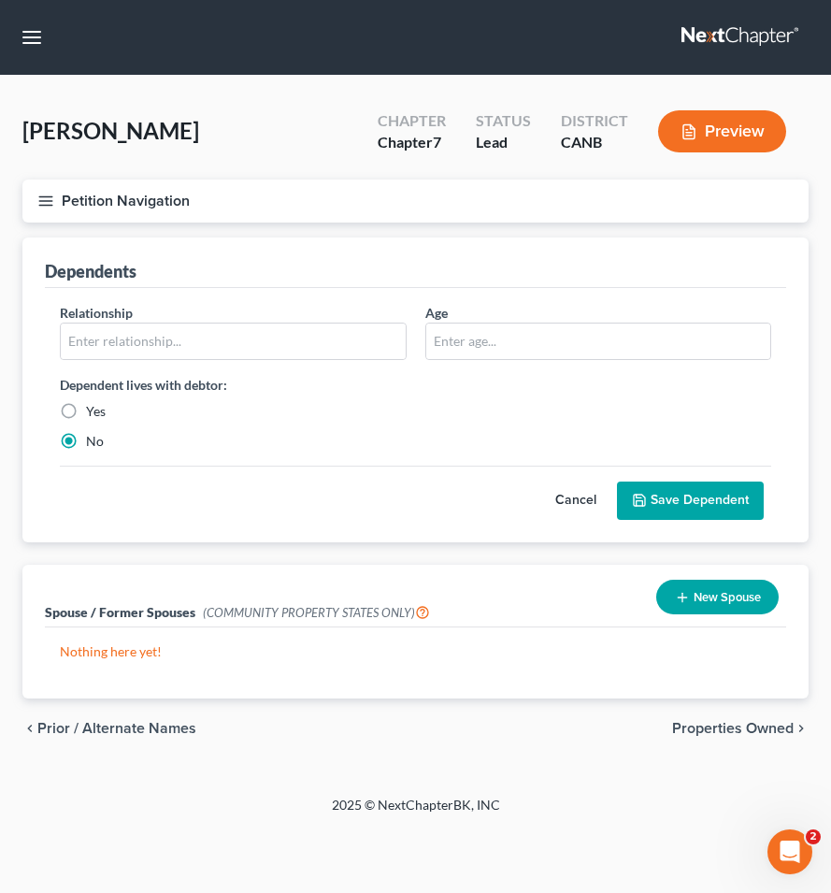
click at [557, 501] on button "Cancel" at bounding box center [576, 500] width 82 height 37
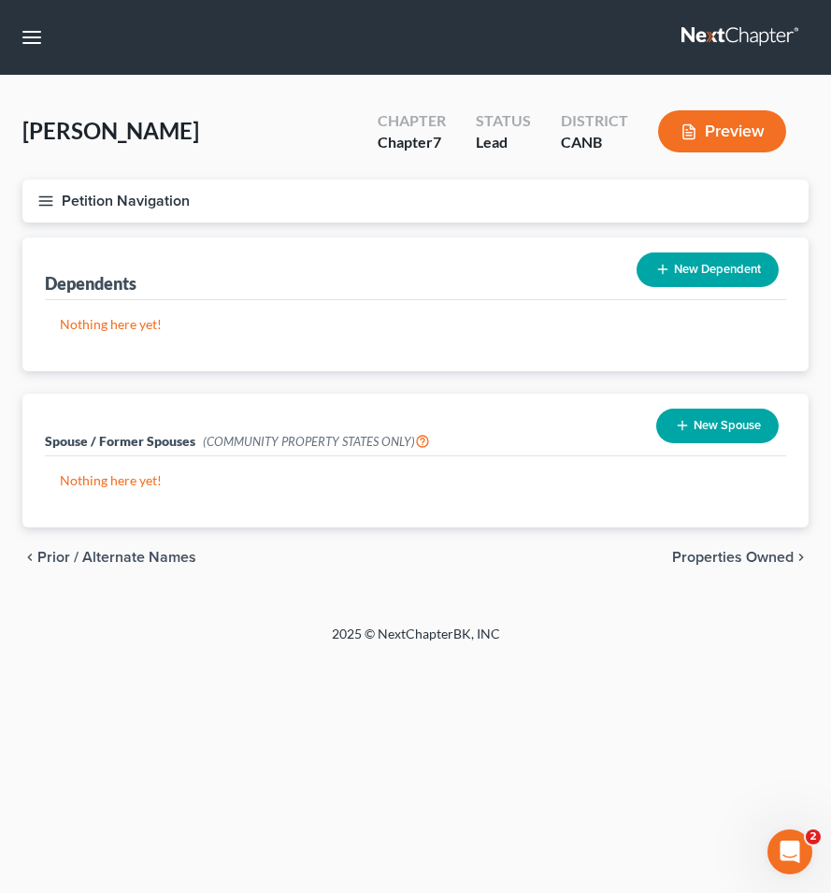
click at [698, 558] on span "Properties Owned" at bounding box center [733, 557] width 122 height 15
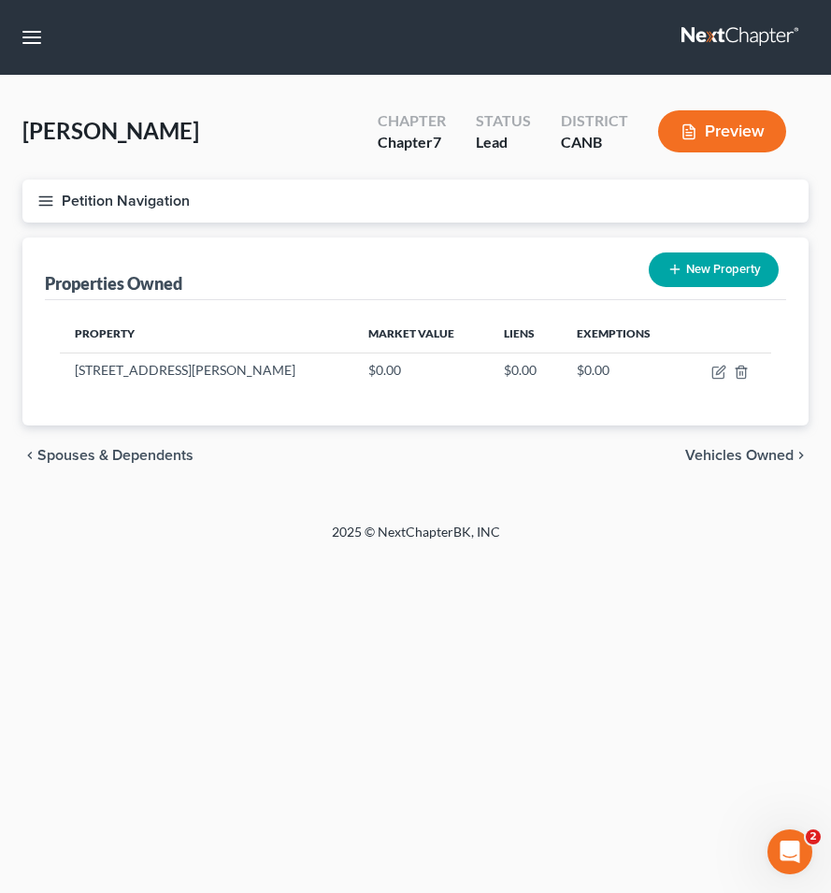
click at [43, 201] on icon "button" at bounding box center [45, 201] width 17 height 17
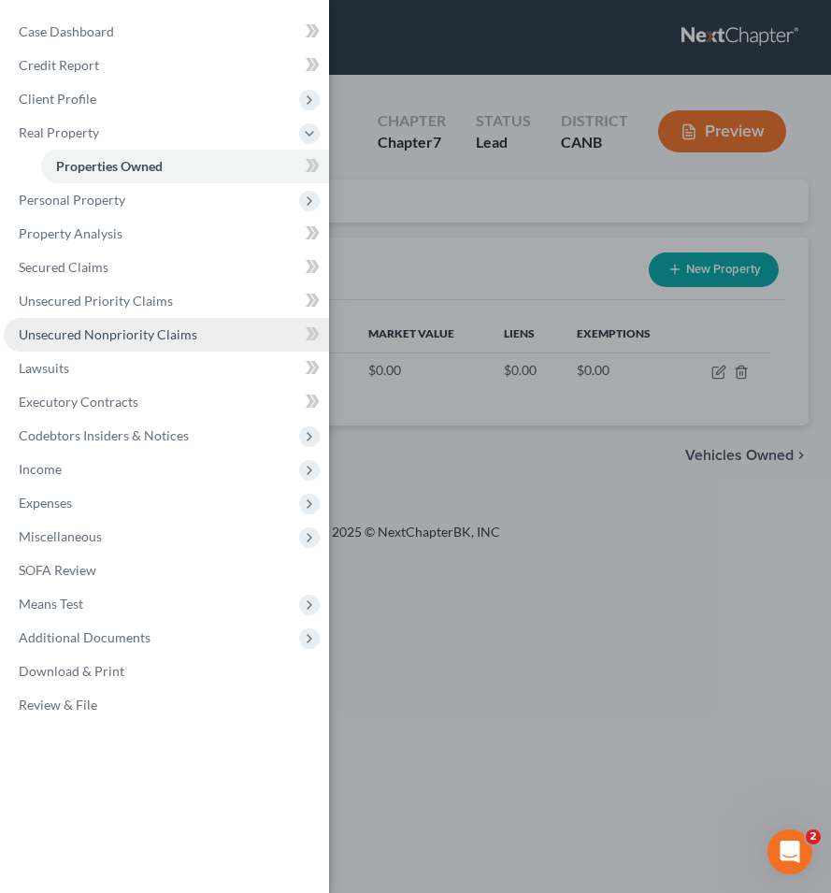
click at [93, 338] on span "Unsecured Nonpriority Claims" at bounding box center [108, 334] width 179 height 16
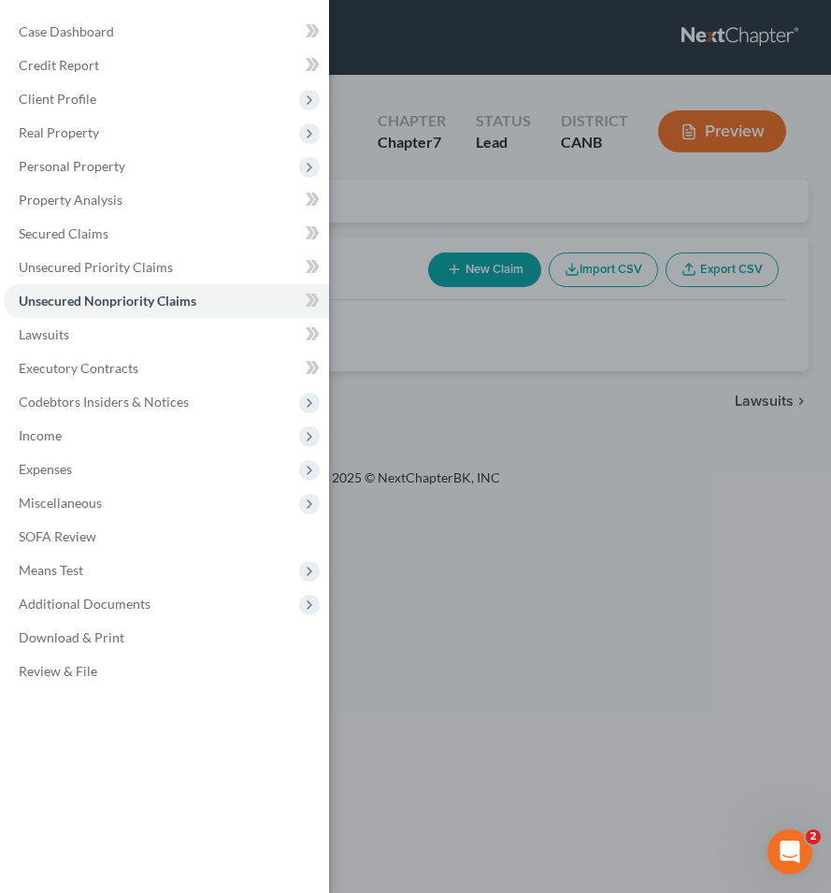
click at [444, 308] on div "Case Dashboard Payments Invoices Payments Payments Credit Report Client Profile" at bounding box center [415, 446] width 831 height 893
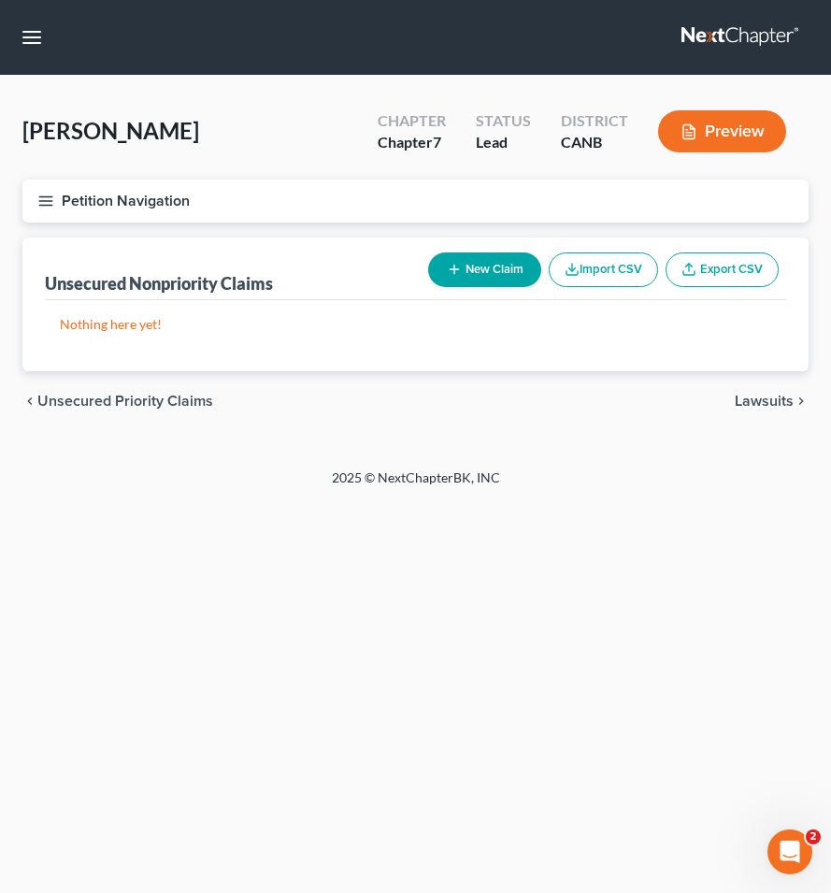
click at [475, 270] on button "New Claim" at bounding box center [484, 269] width 113 height 35
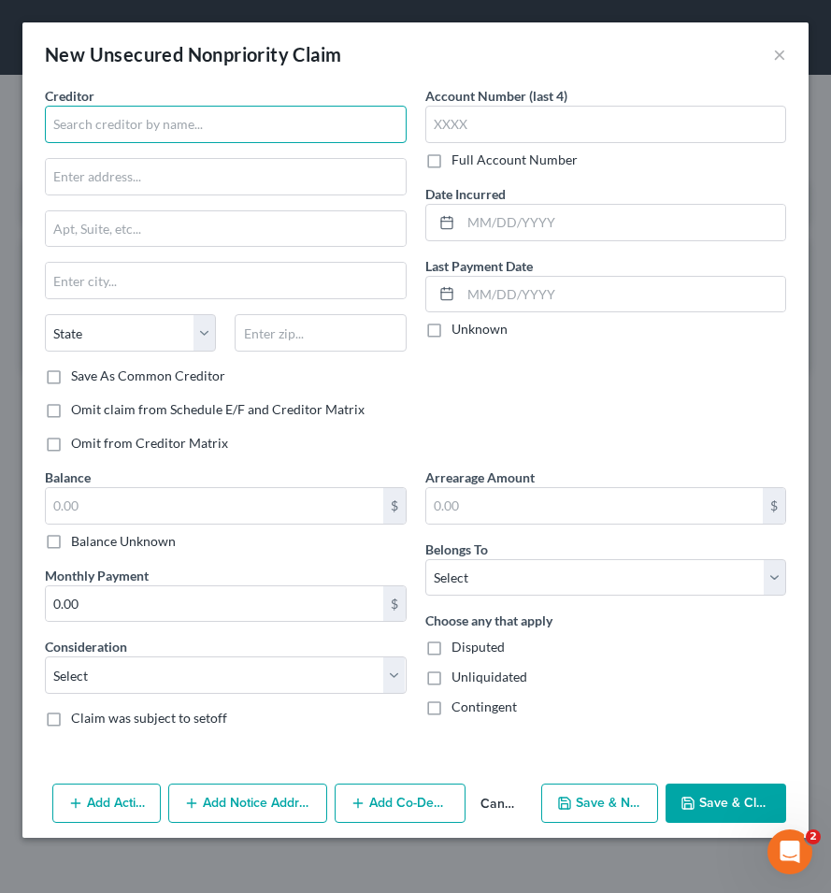
click at [173, 125] on input "text" at bounding box center [226, 124] width 362 height 37
type input "Chanteclair Homeowners Association"
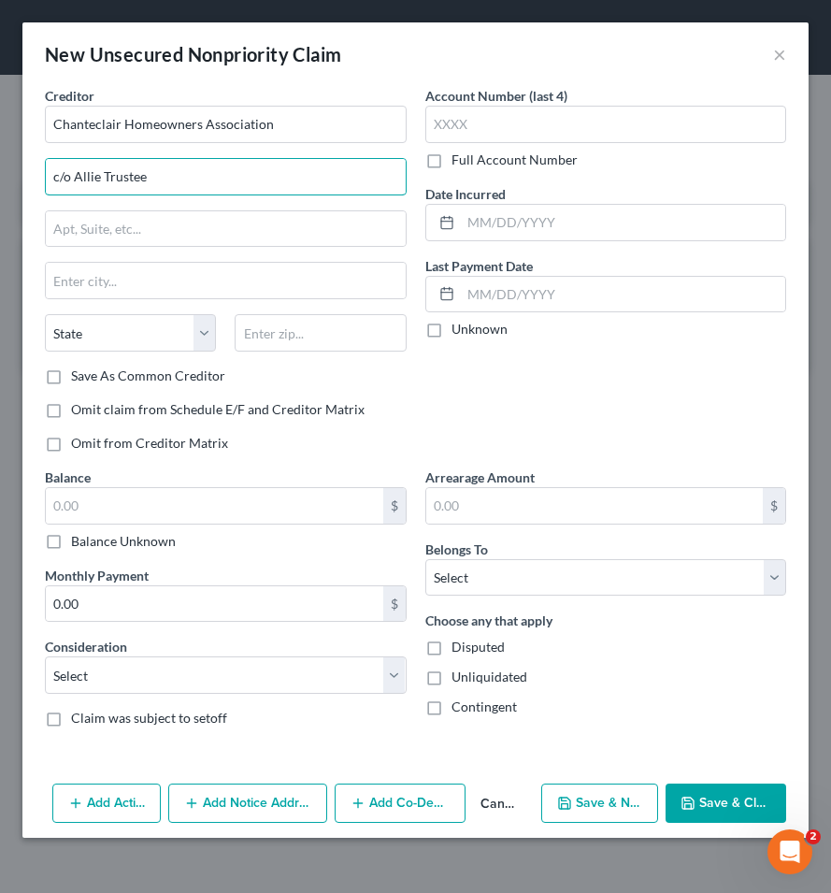
type input "c/o Allie Trustee"
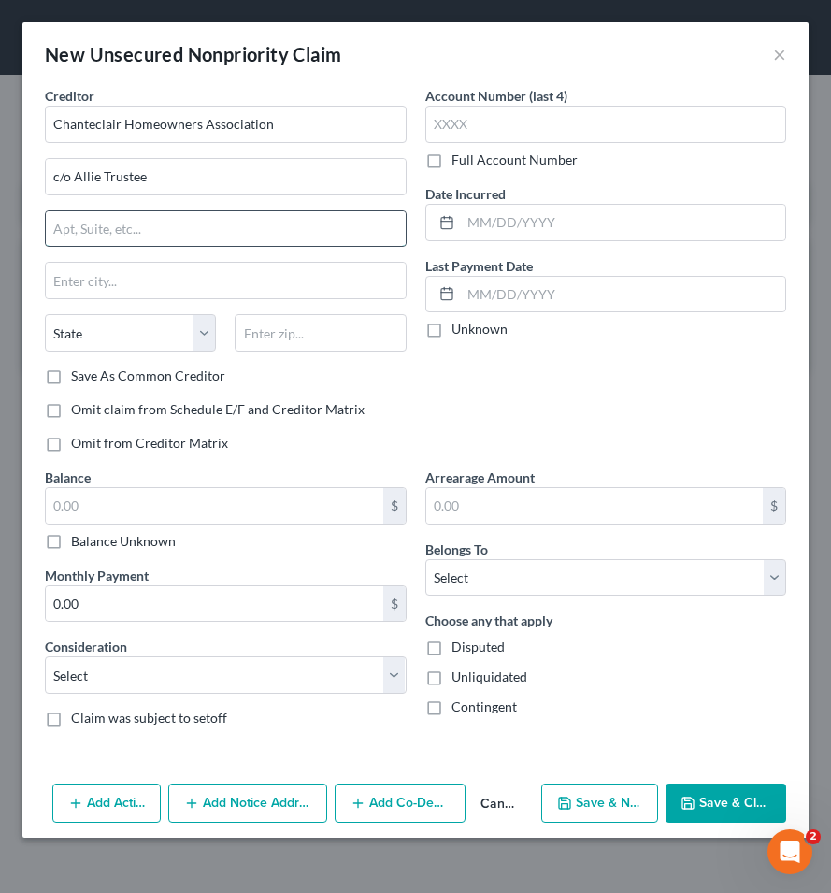
click at [151, 237] on input "text" at bounding box center [226, 229] width 360 height 36
type input "1601 Response Road, Suite 390"
type input "95815"
type input "Sacramento"
select select "4"
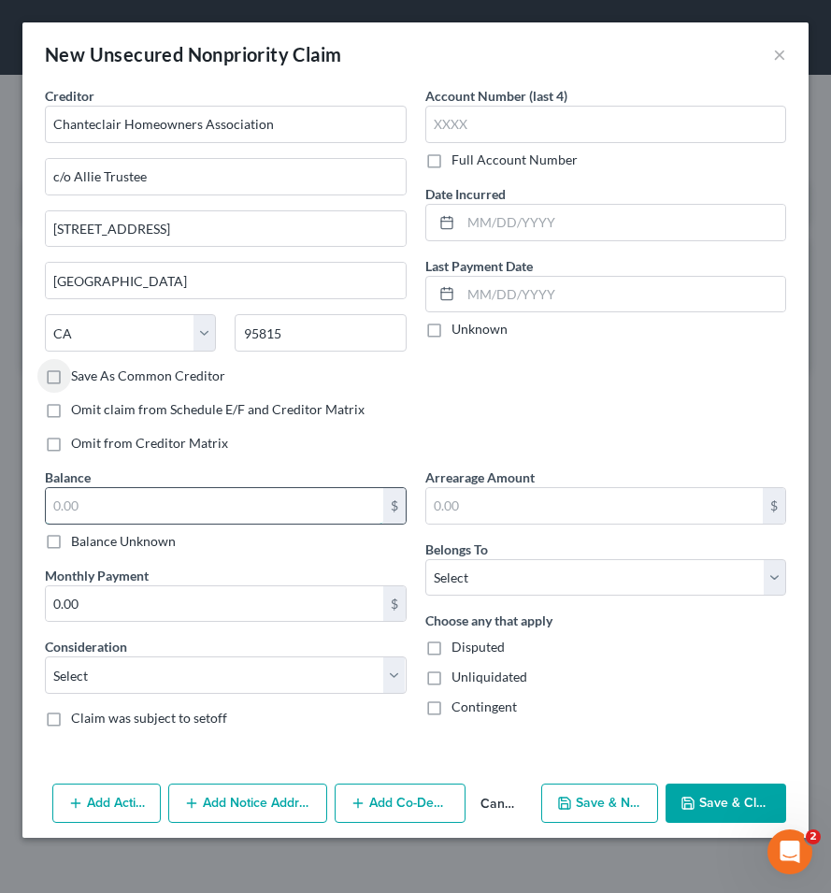
click at [111, 504] on input "text" at bounding box center [215, 506] width 338 height 36
type input "48,458.29"
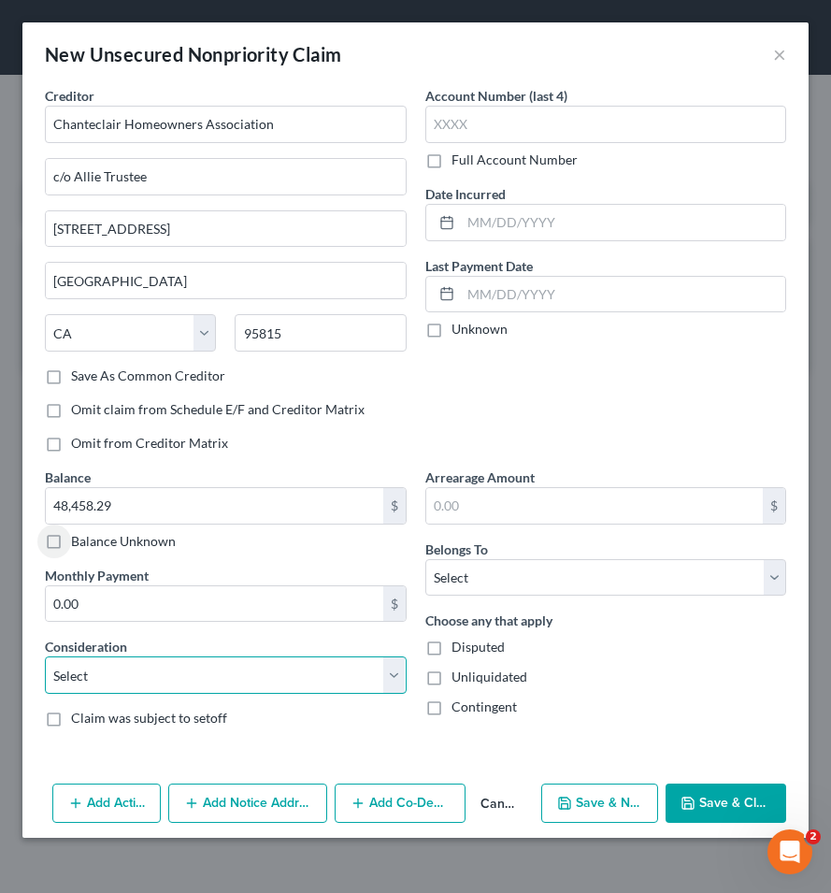
click at [188, 682] on select "Select Cable / Satellite Services Collection Agency Credit Card Debt Debt Couns…" at bounding box center [226, 674] width 362 height 37
select select "14"
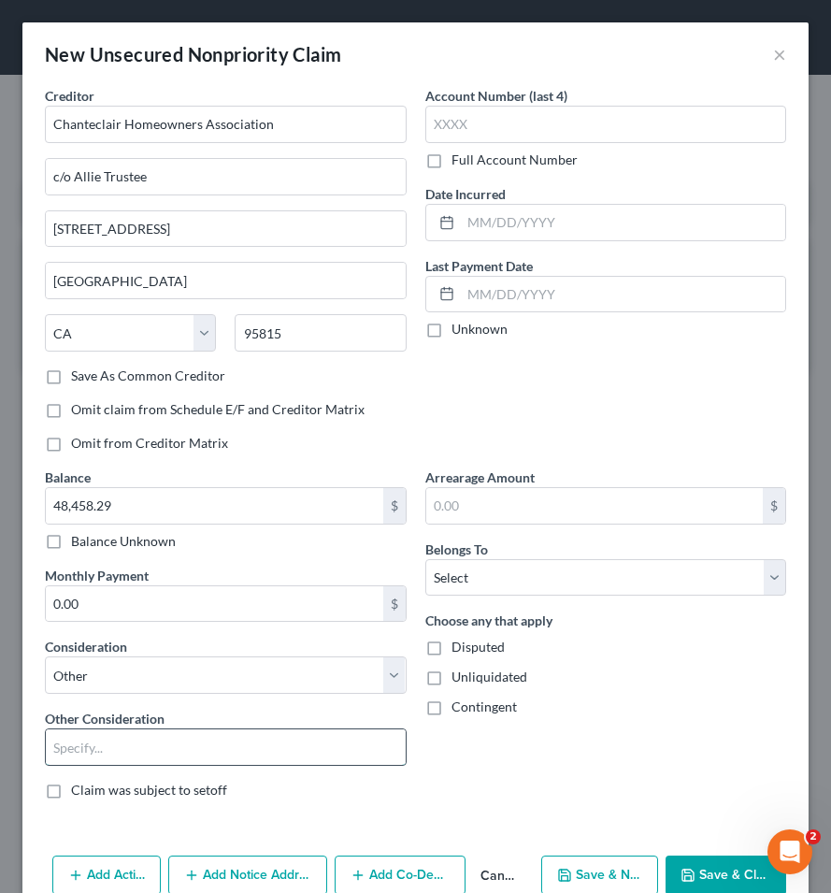
click at [167, 752] on input "text" at bounding box center [226, 747] width 360 height 36
type input "HOA Dues"
click at [515, 568] on select "Select Debtor 1 Only Debtor 2 Only Debtor 1 And Debtor 2 Only At Least One Of T…" at bounding box center [606, 577] width 362 height 37
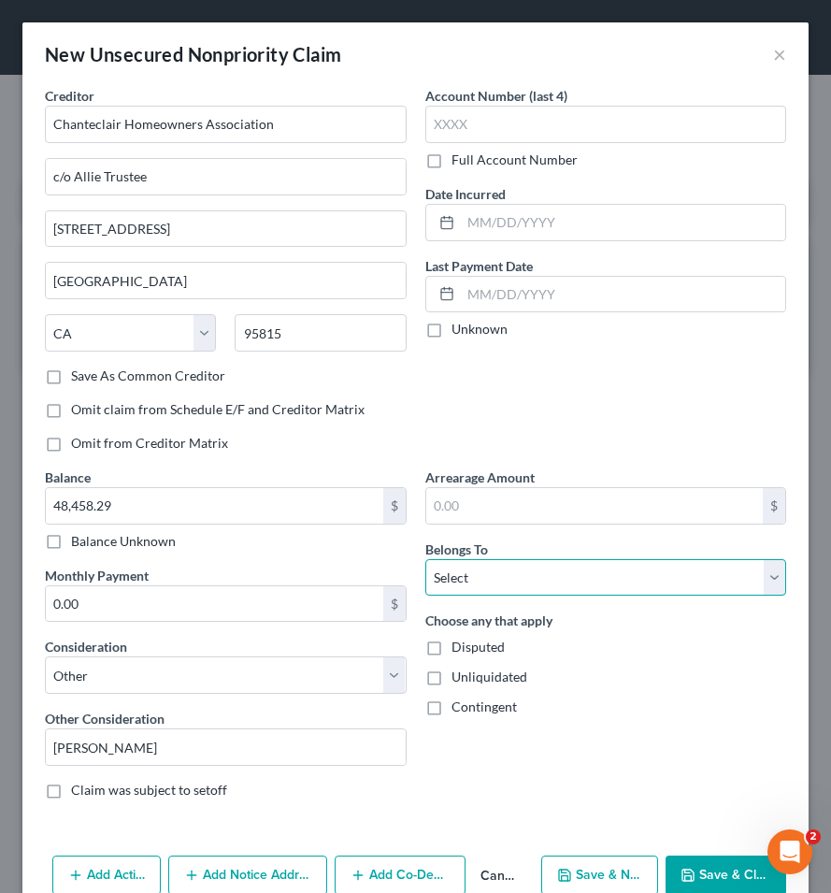
select select "0"
click at [698, 872] on button "Save & Close" at bounding box center [726, 875] width 121 height 39
